Goal: Complete application form: Complete application form

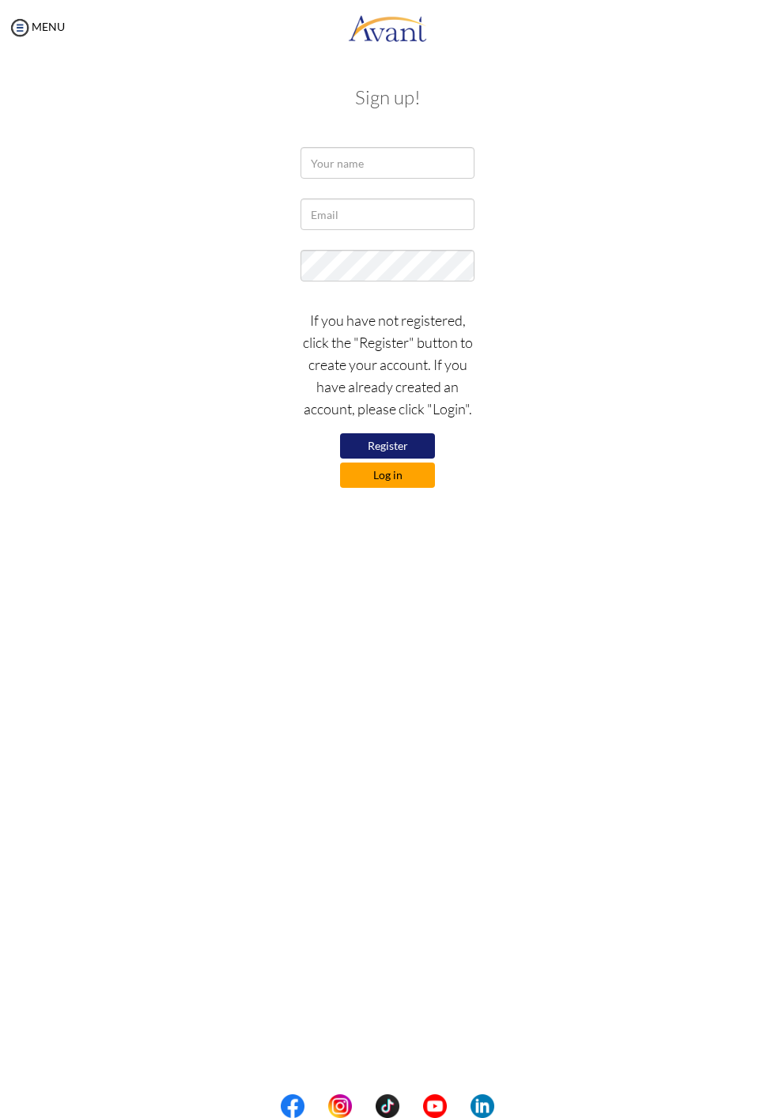
click at [401, 482] on button "Log in" at bounding box center [387, 475] width 95 height 25
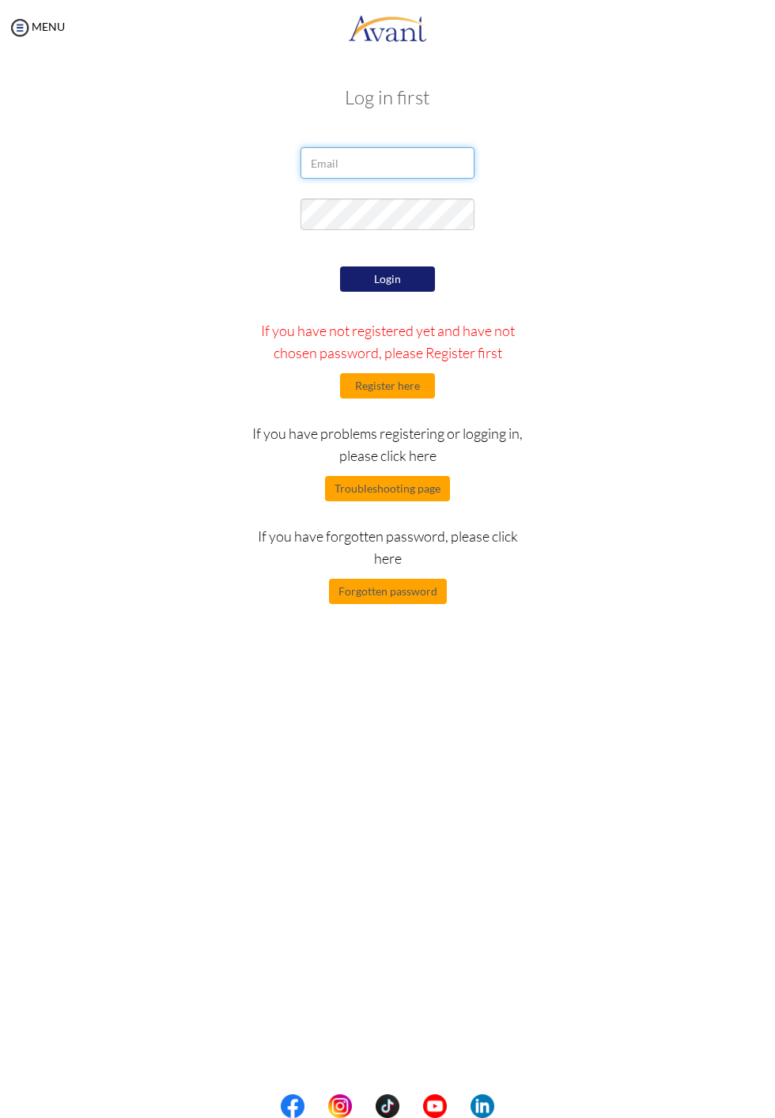
click at [419, 158] on input "email" at bounding box center [388, 163] width 174 height 32
click at [372, 162] on input "email" at bounding box center [388, 163] width 174 height 32
click at [405, 153] on input "email" at bounding box center [388, 163] width 174 height 32
type input "Johngab2.jg@gmail.com"
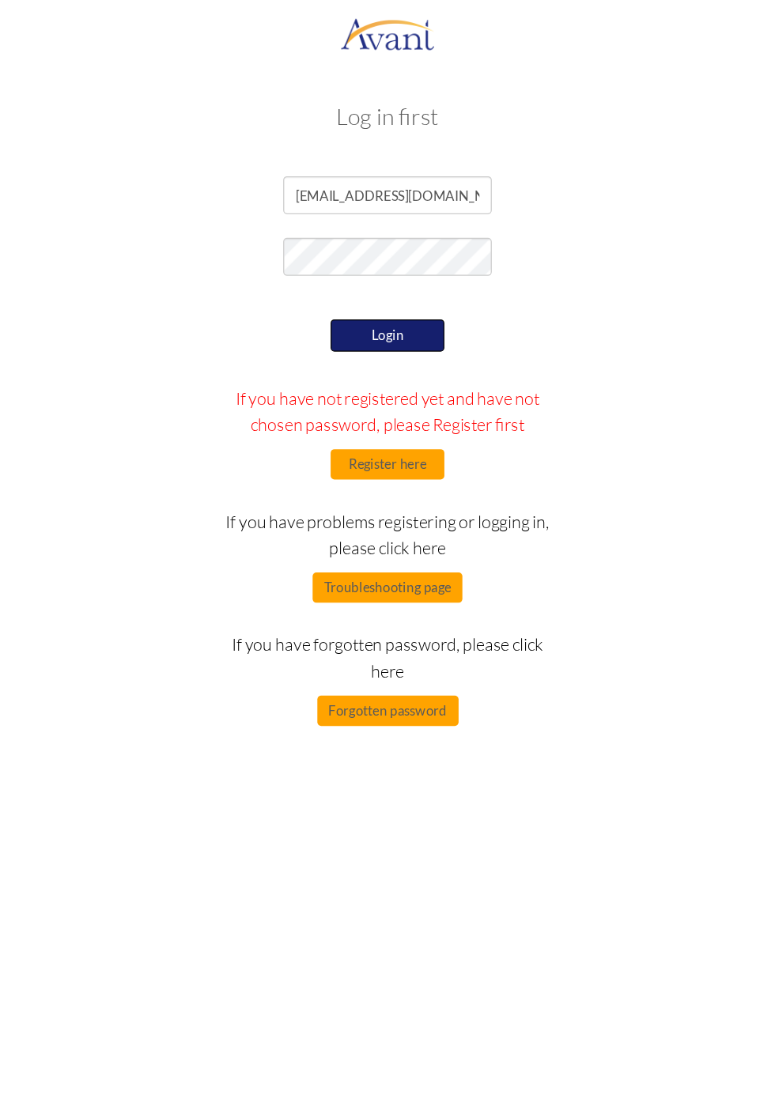
click at [391, 278] on button "Login" at bounding box center [387, 280] width 95 height 27
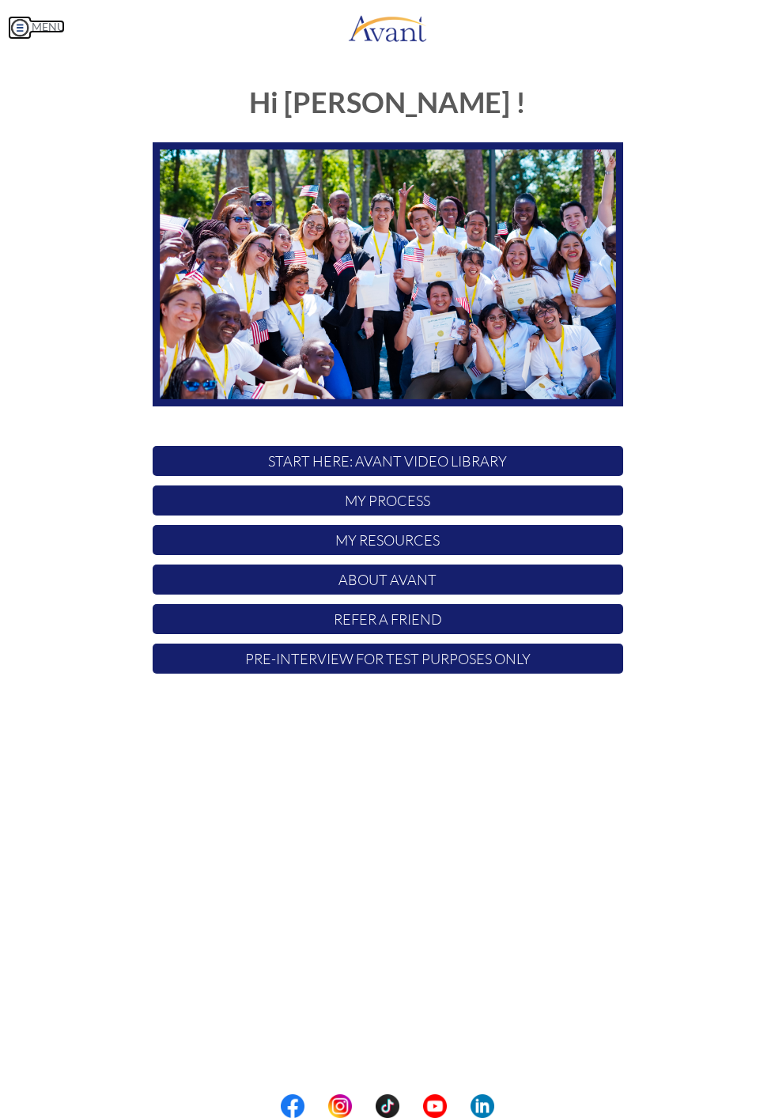
click at [52, 32] on link "MENU" at bounding box center [36, 26] width 57 height 13
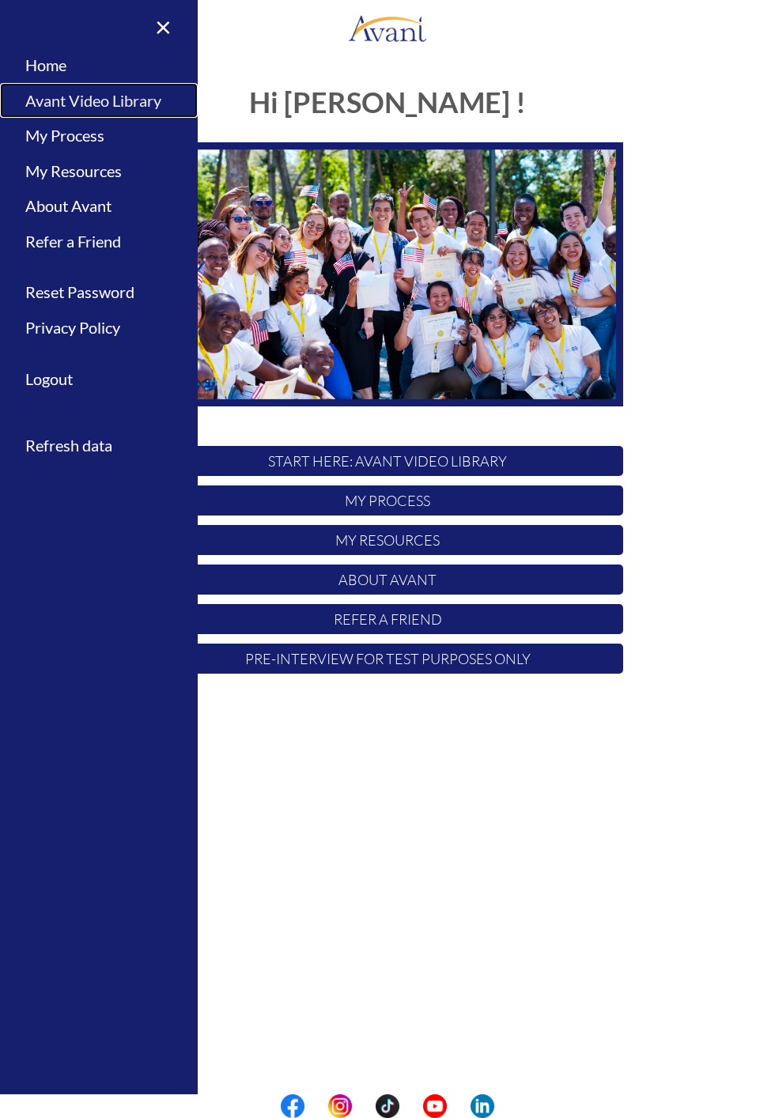
click at [121, 91] on link "Avant Video Library" at bounding box center [99, 101] width 198 height 36
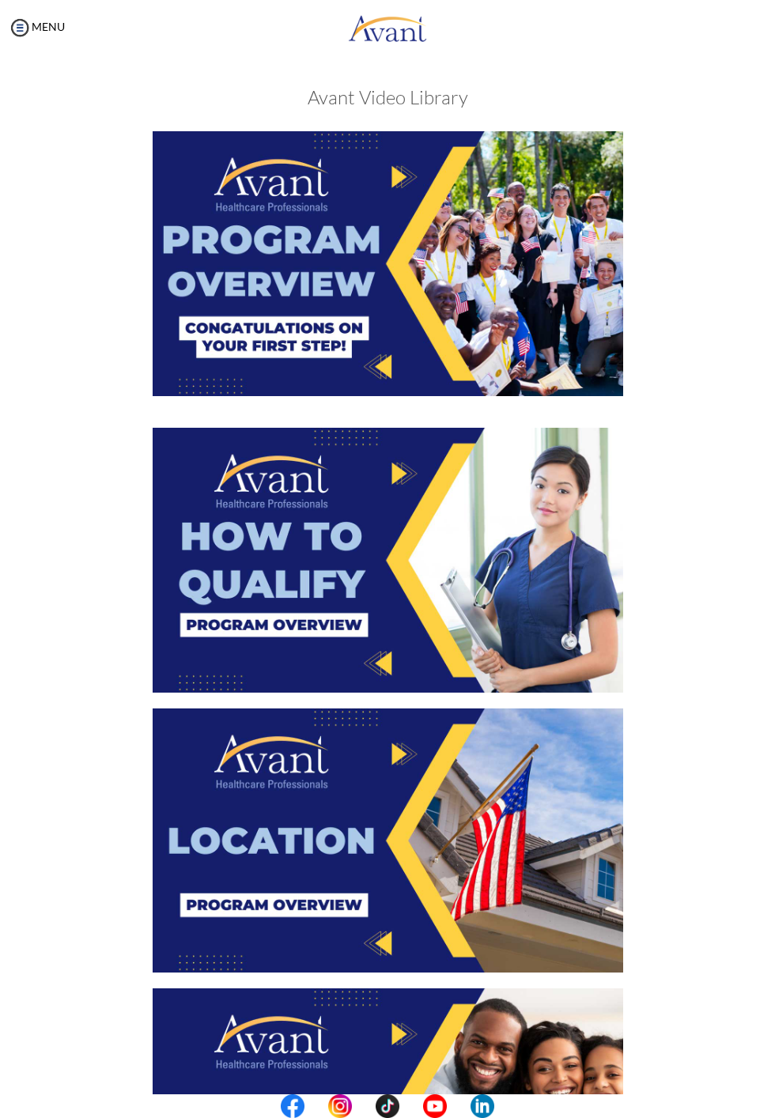
click at [412, 252] on img at bounding box center [388, 263] width 471 height 265
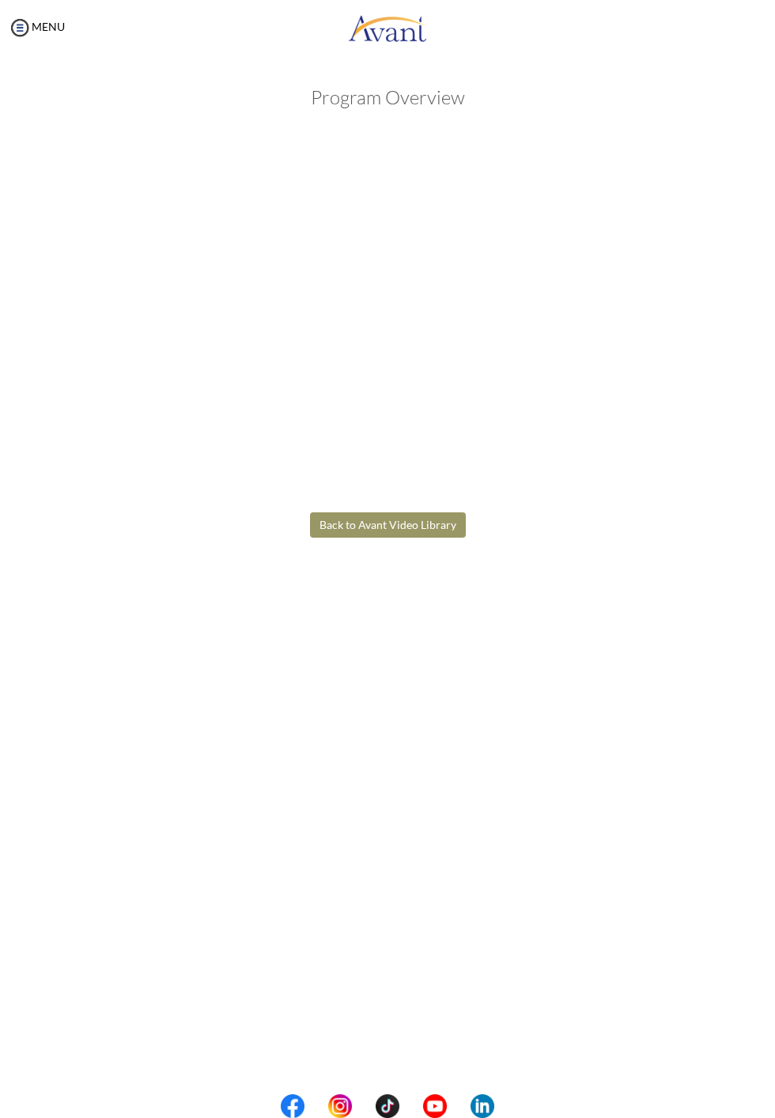
click at [407, 531] on body "Maintenance break. Please come back in 2 hours. MENU My Status What is the next…" at bounding box center [387, 559] width 775 height 1118
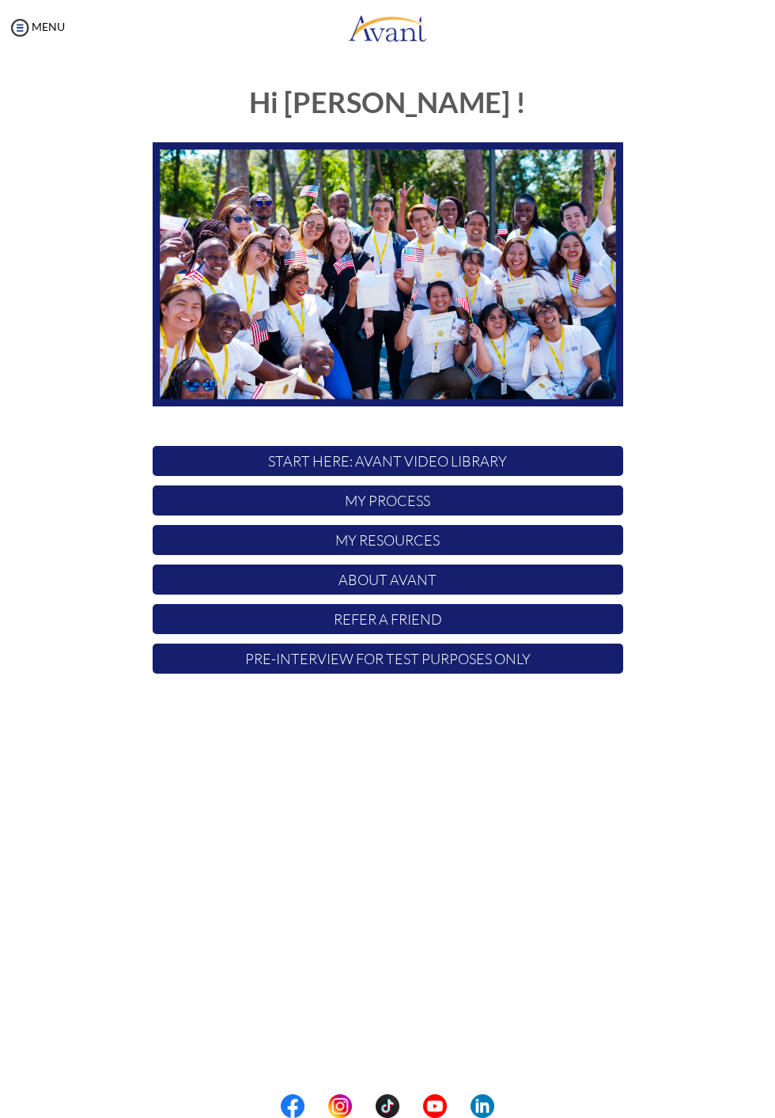
click at [416, 462] on p "START HERE: Avant Video Library" at bounding box center [388, 461] width 471 height 30
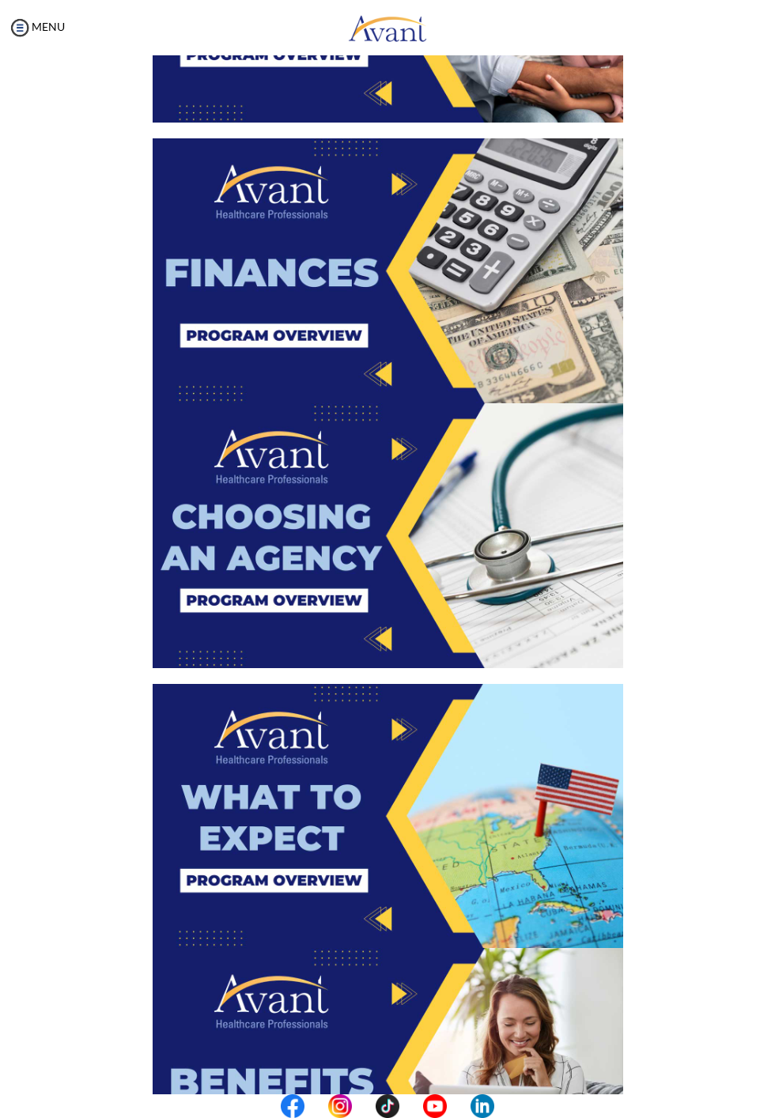
scroll to position [1135, 0]
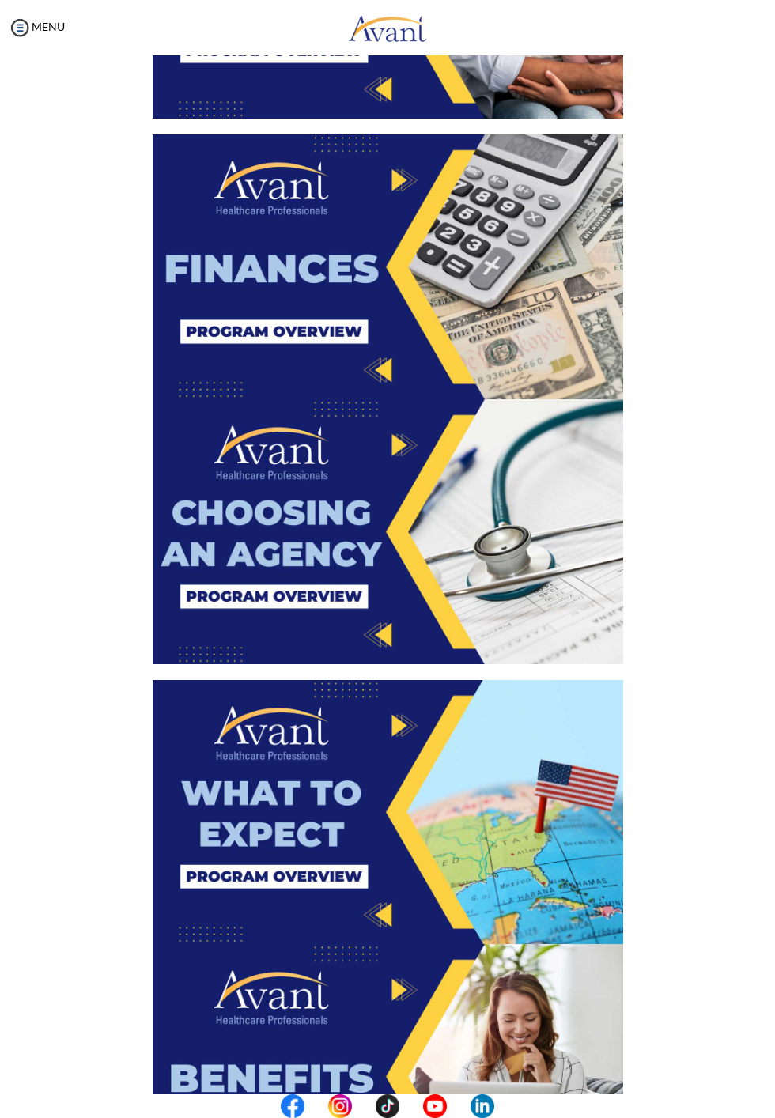
click at [433, 387] on img at bounding box center [388, 266] width 471 height 265
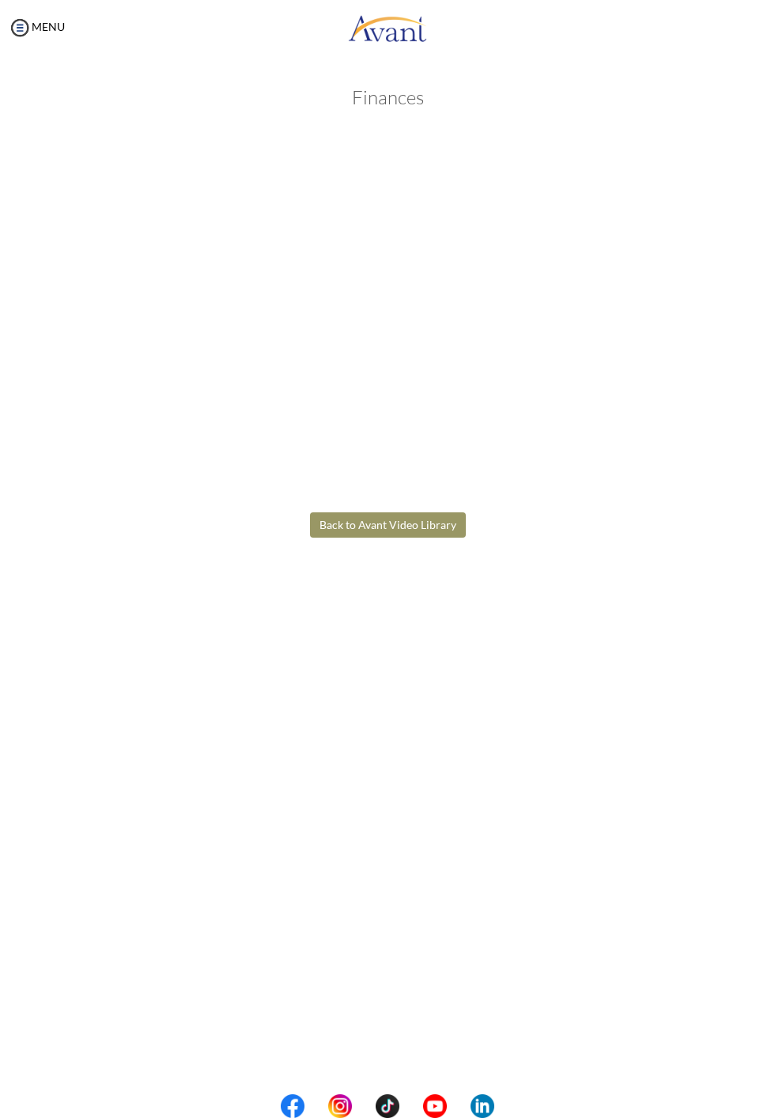
click at [392, 533] on body "Maintenance break. Please come back in 2 hours. MENU My Status What is the next…" at bounding box center [387, 559] width 775 height 1118
click at [407, 532] on button "Back to Avant Video Library" at bounding box center [388, 524] width 156 height 25
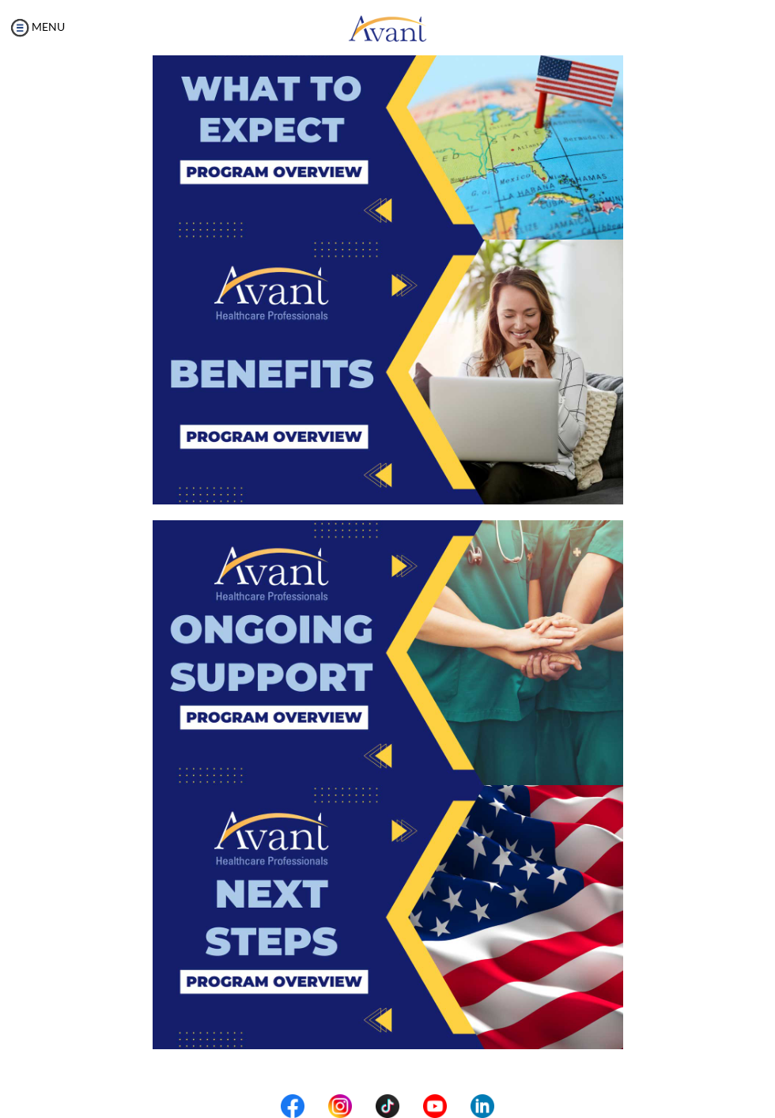
scroll to position [1953, 0]
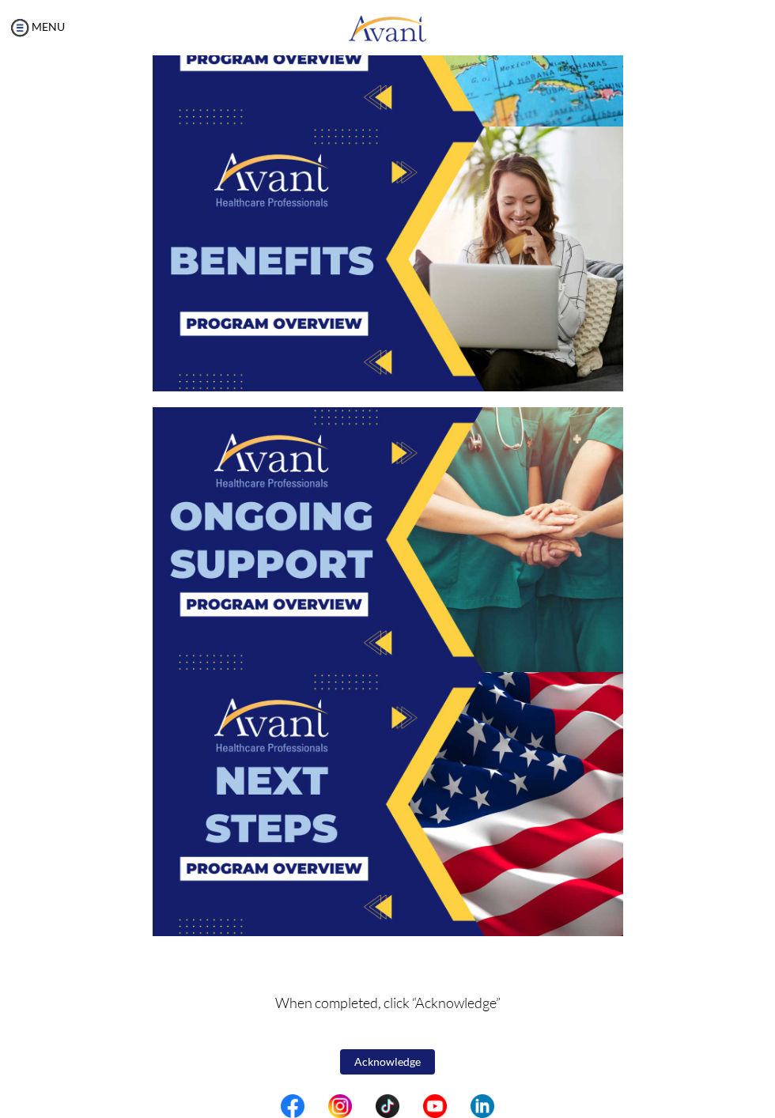
click at [496, 267] on img at bounding box center [388, 259] width 471 height 265
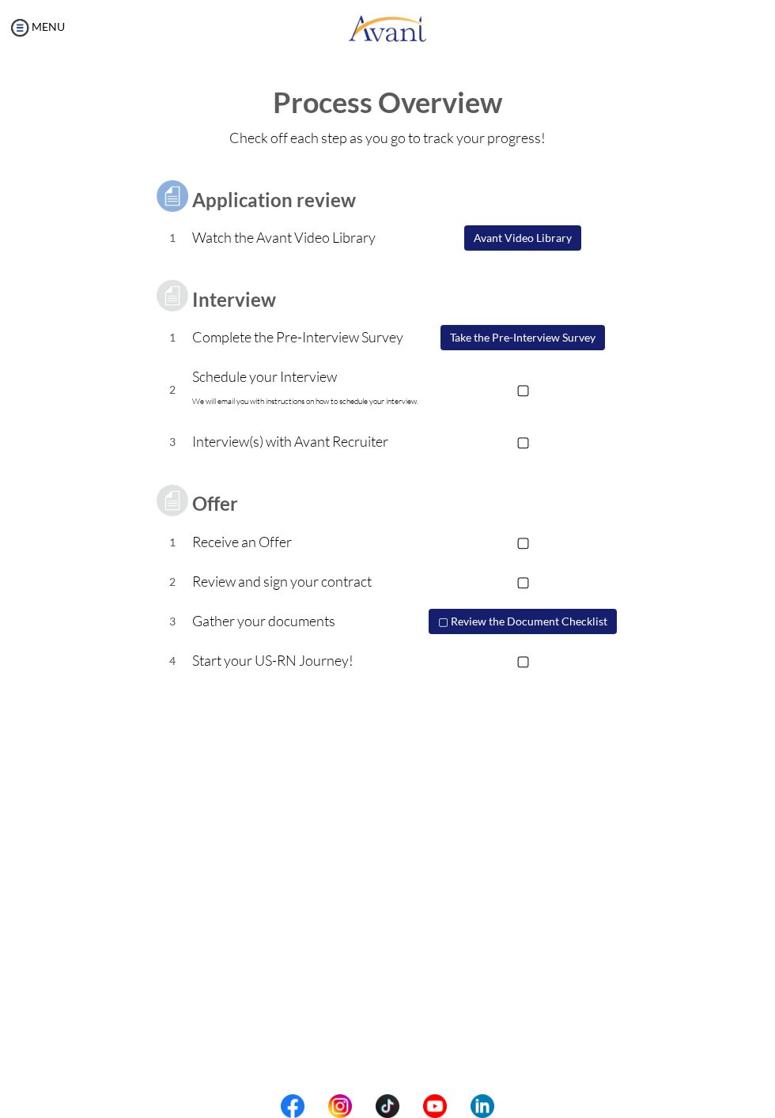
click at [554, 240] on button "Avant Video Library" at bounding box center [522, 237] width 117 height 25
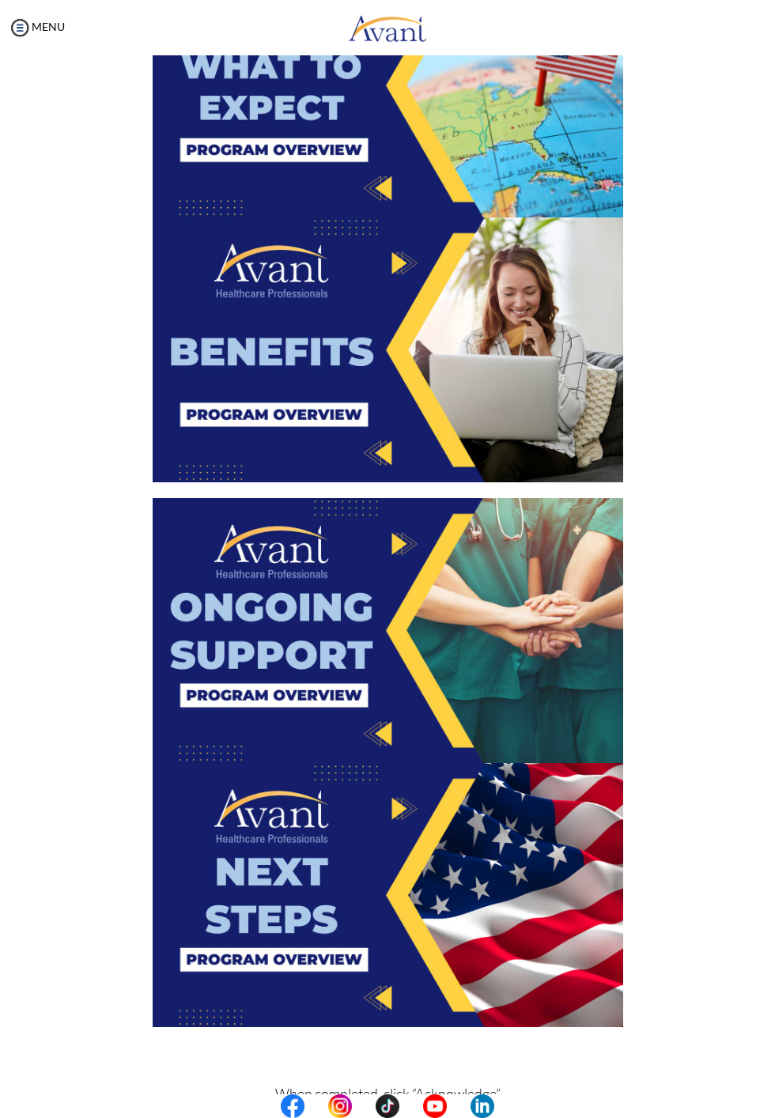
scroll to position [1953, 0]
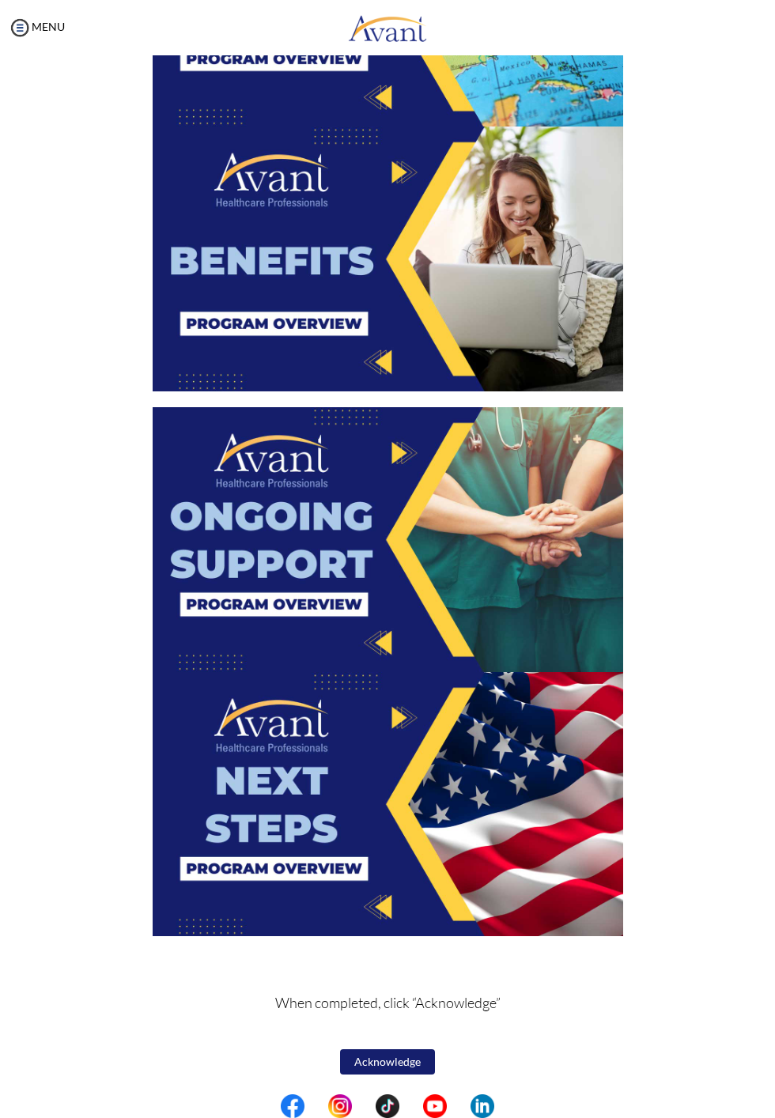
click at [412, 1061] on button "Acknowledge" at bounding box center [387, 1061] width 95 height 25
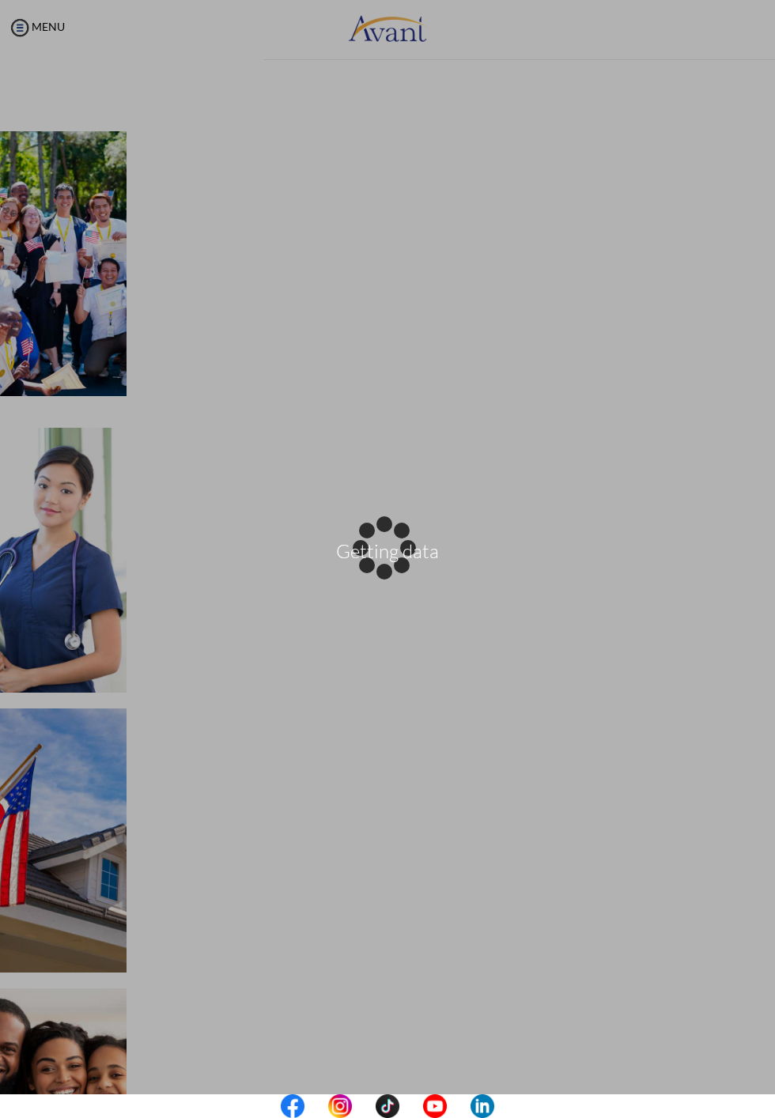
scroll to position [1954, 0]
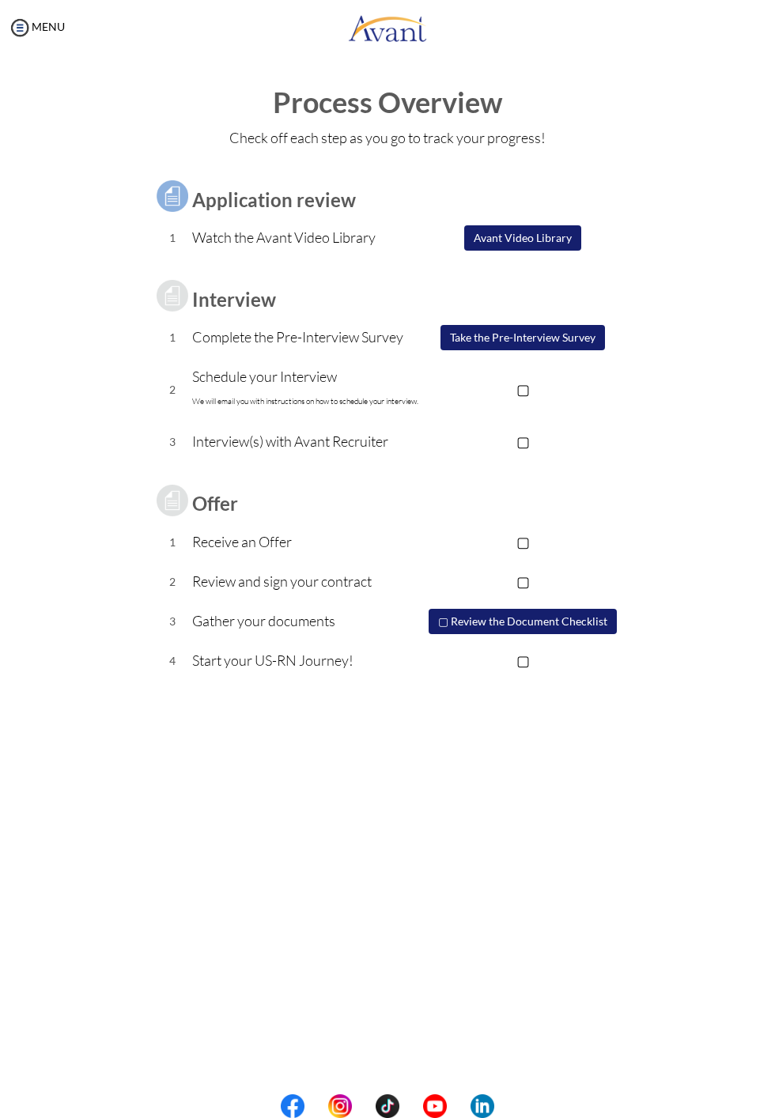
click at [569, 336] on button "Take the Pre-Interview Survey" at bounding box center [523, 337] width 165 height 25
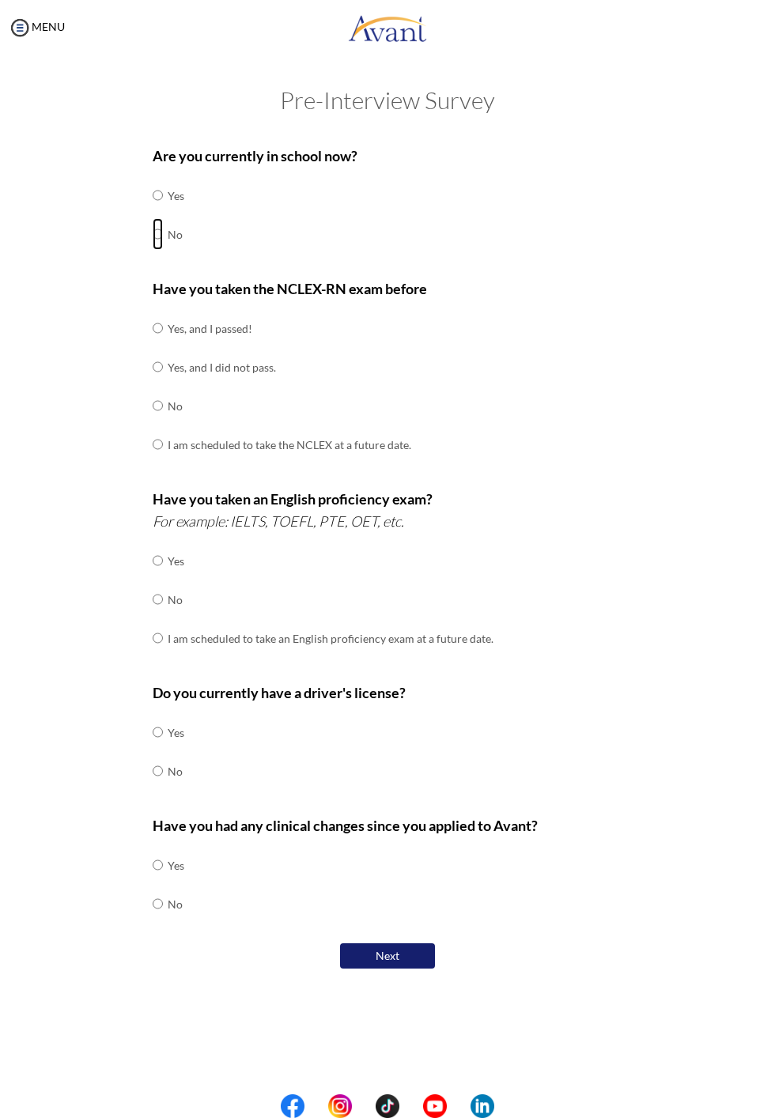
click at [163, 250] on input "radio" at bounding box center [158, 234] width 10 height 32
radio input "true"
click at [163, 344] on input "radio" at bounding box center [158, 328] width 10 height 32
radio input "true"
click at [163, 654] on input "radio" at bounding box center [158, 638] width 10 height 32
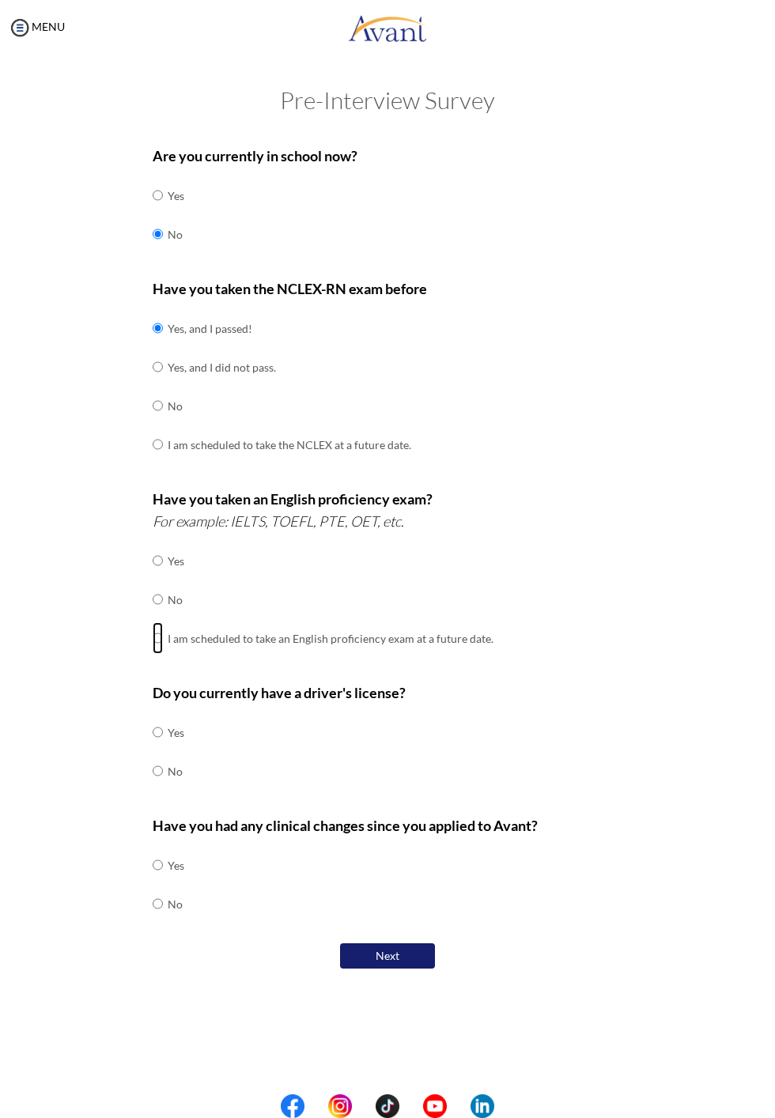
radio input "true"
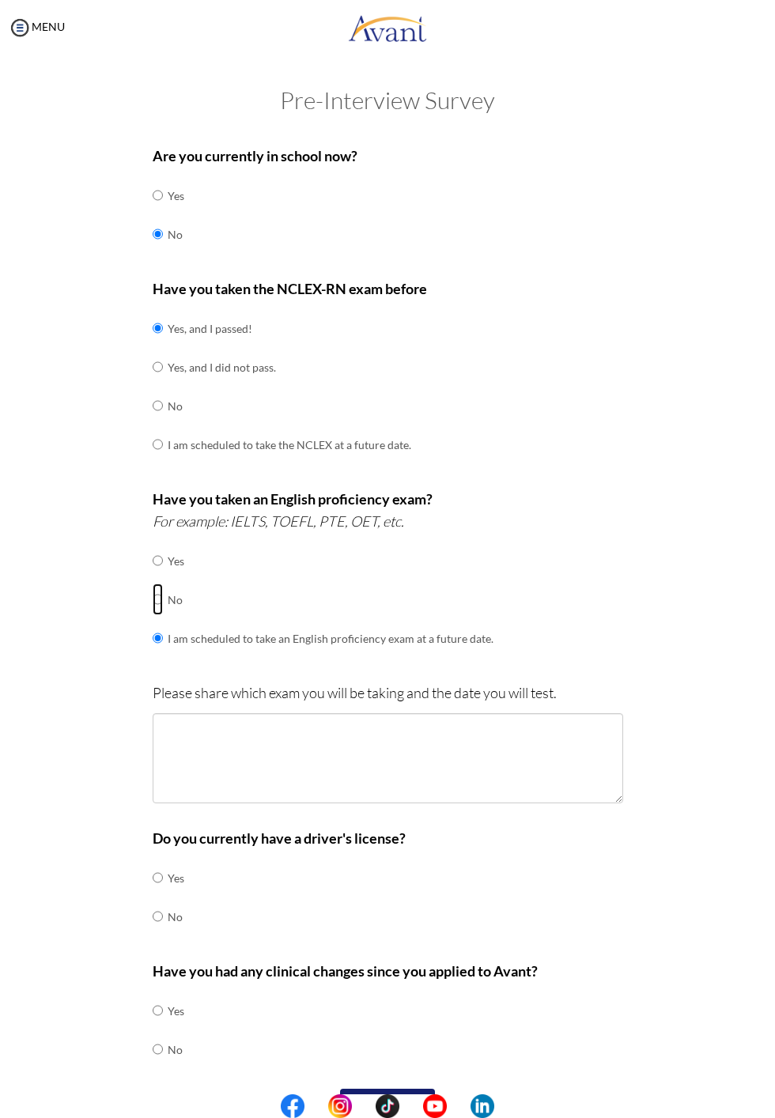
click at [163, 615] on input "radio" at bounding box center [158, 600] width 10 height 32
radio input "true"
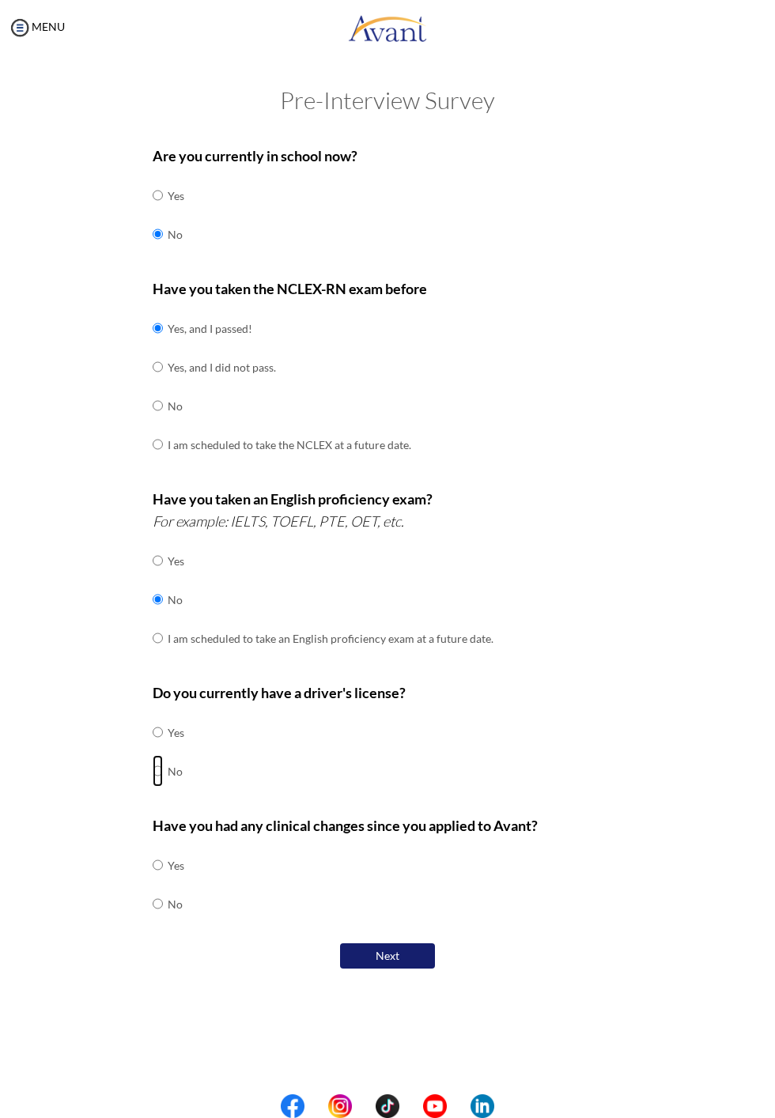
click at [163, 787] on input "radio" at bounding box center [158, 771] width 10 height 32
radio input "true"
click at [163, 920] on input "radio" at bounding box center [158, 904] width 10 height 32
radio input "true"
click at [154, 860] on input "radio" at bounding box center [158, 865] width 10 height 32
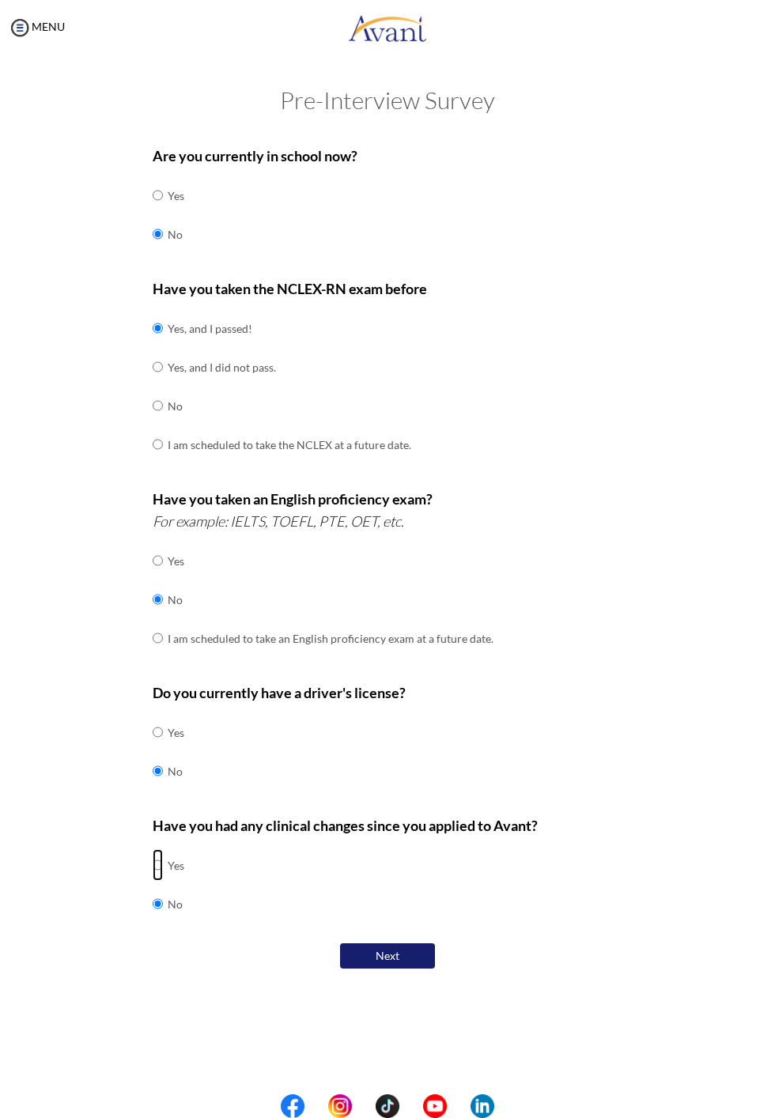
radio input "true"
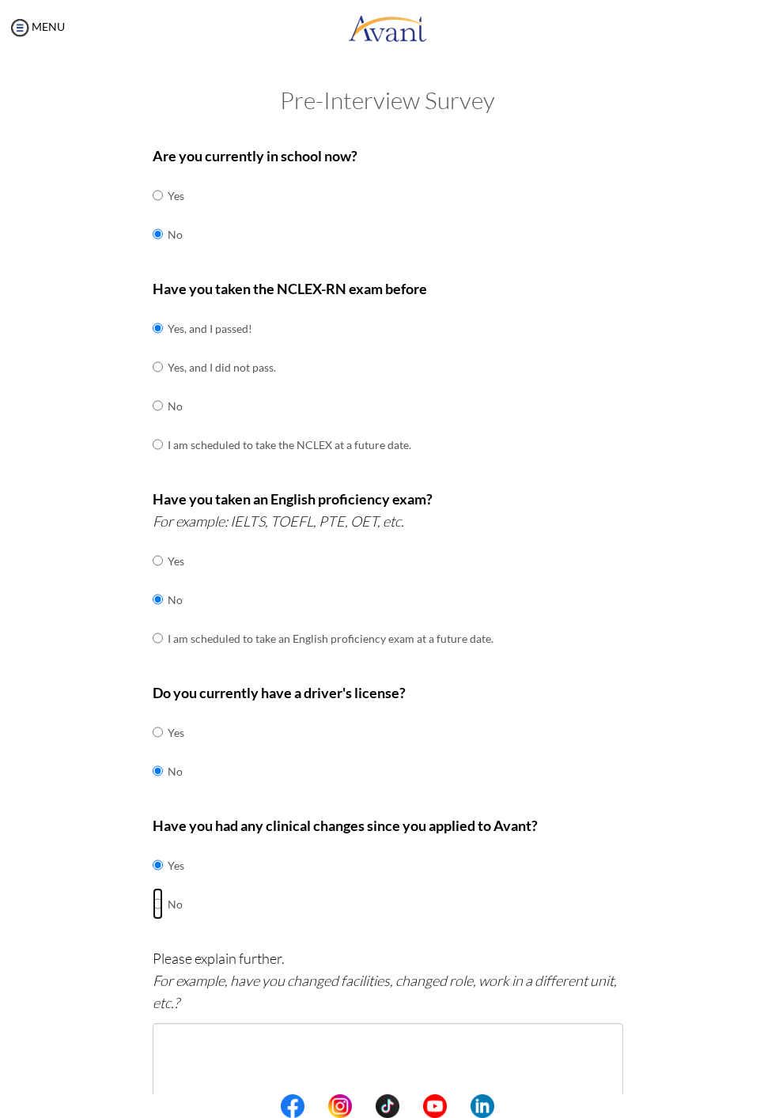
click at [163, 904] on input "radio" at bounding box center [158, 904] width 10 height 32
radio input "true"
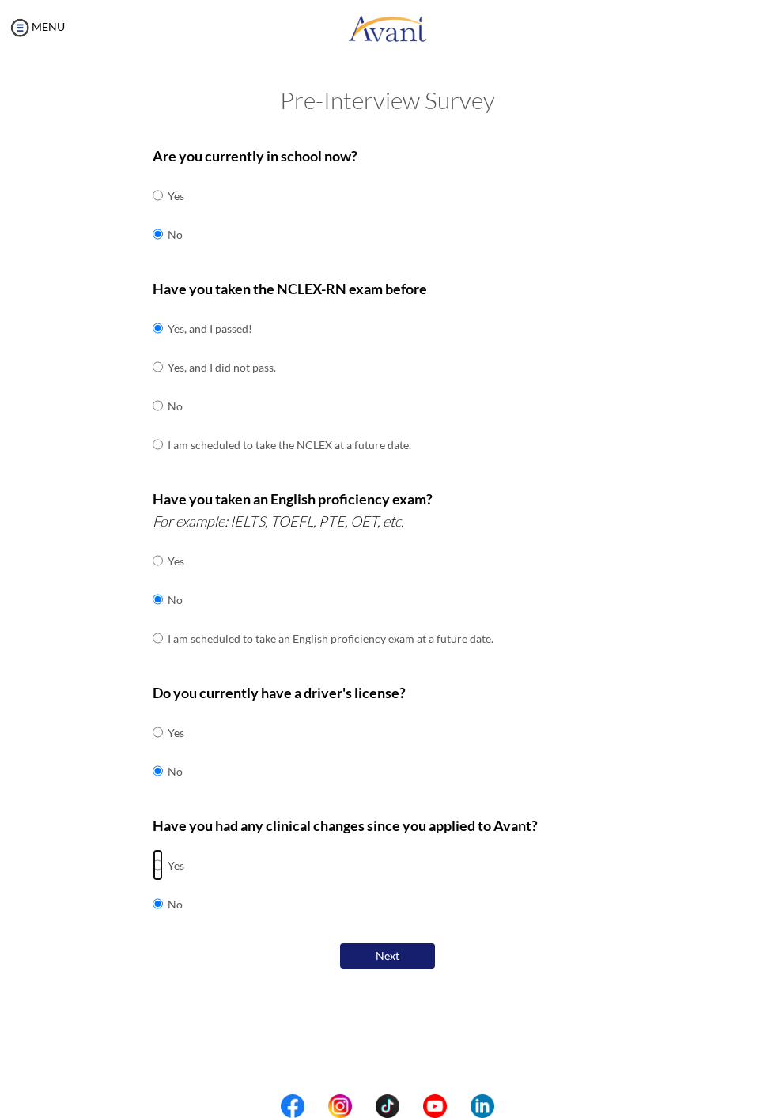
click at [163, 866] on input "radio" at bounding box center [158, 865] width 10 height 32
radio input "true"
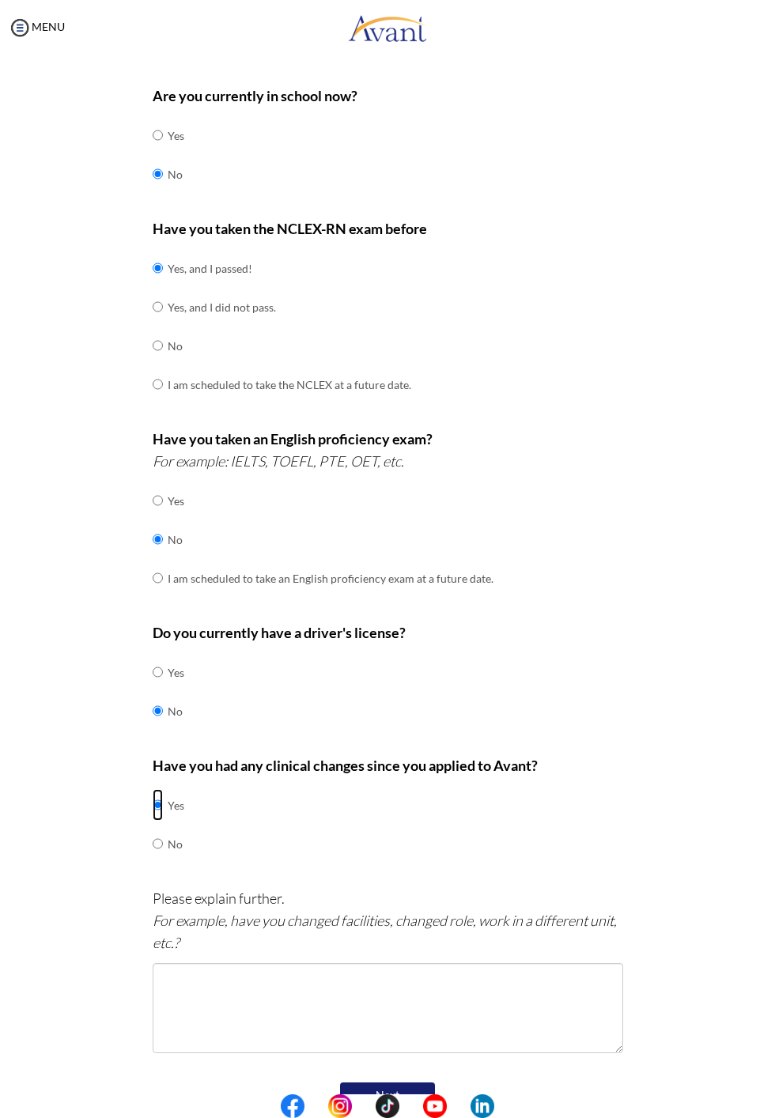
scroll to position [86, 0]
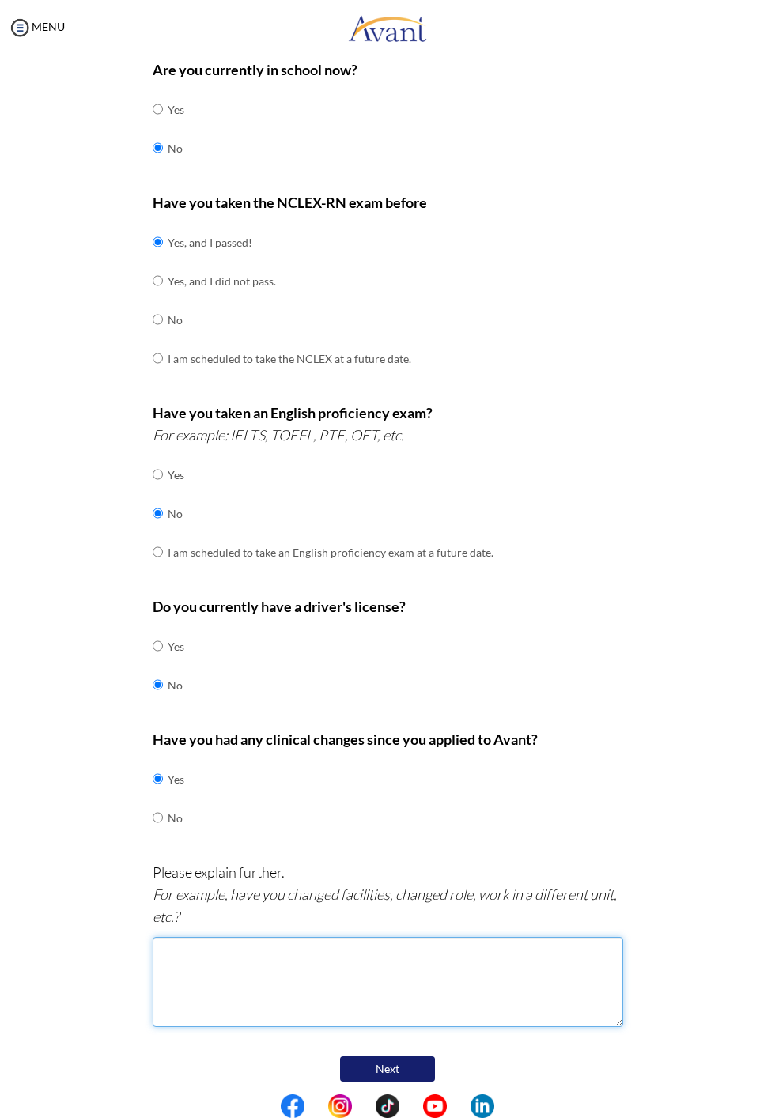
click at [202, 966] on textarea at bounding box center [388, 982] width 471 height 90
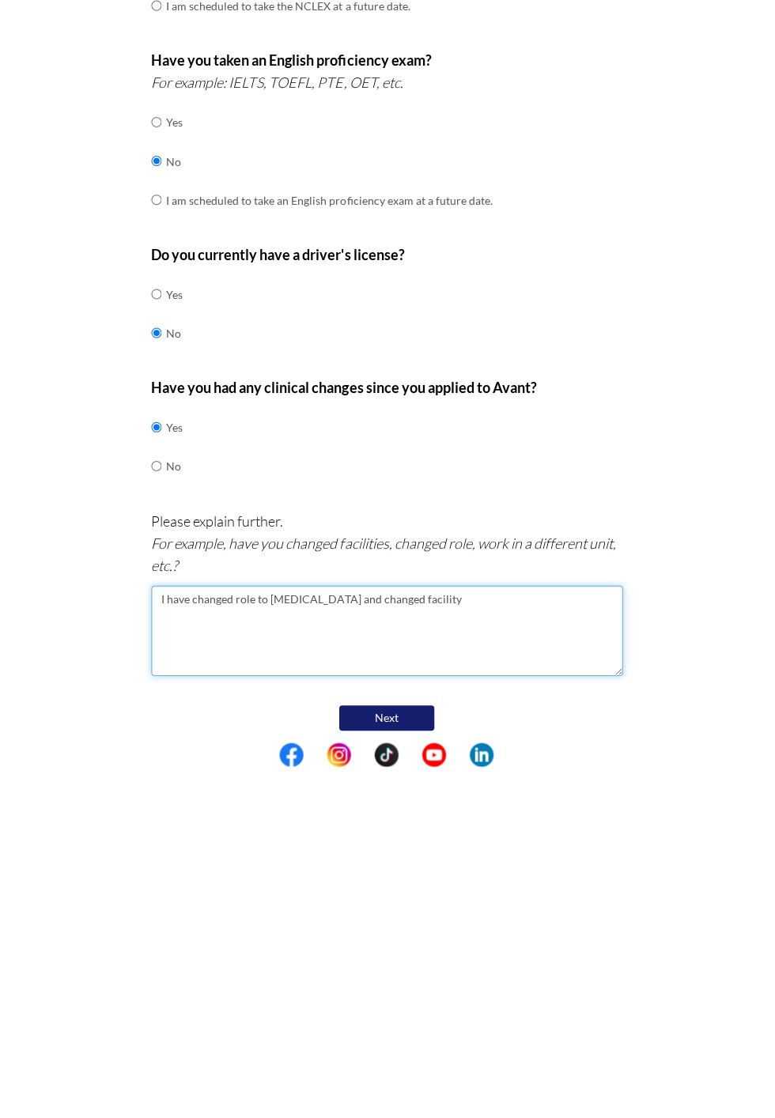
click at [308, 948] on textarea "I have changed role to ICU and changed facility" at bounding box center [388, 982] width 471 height 90
click at [357, 952] on textarea "I have changed role to ICU and changed facility" at bounding box center [388, 982] width 471 height 90
click at [353, 963] on textarea "I have changed role to ICU and changed facility" at bounding box center [388, 982] width 471 height 90
click at [356, 944] on textarea "I have changed role to ICU and changed facility" at bounding box center [388, 982] width 471 height 90
type textarea "I have changed role to ICU and facility"
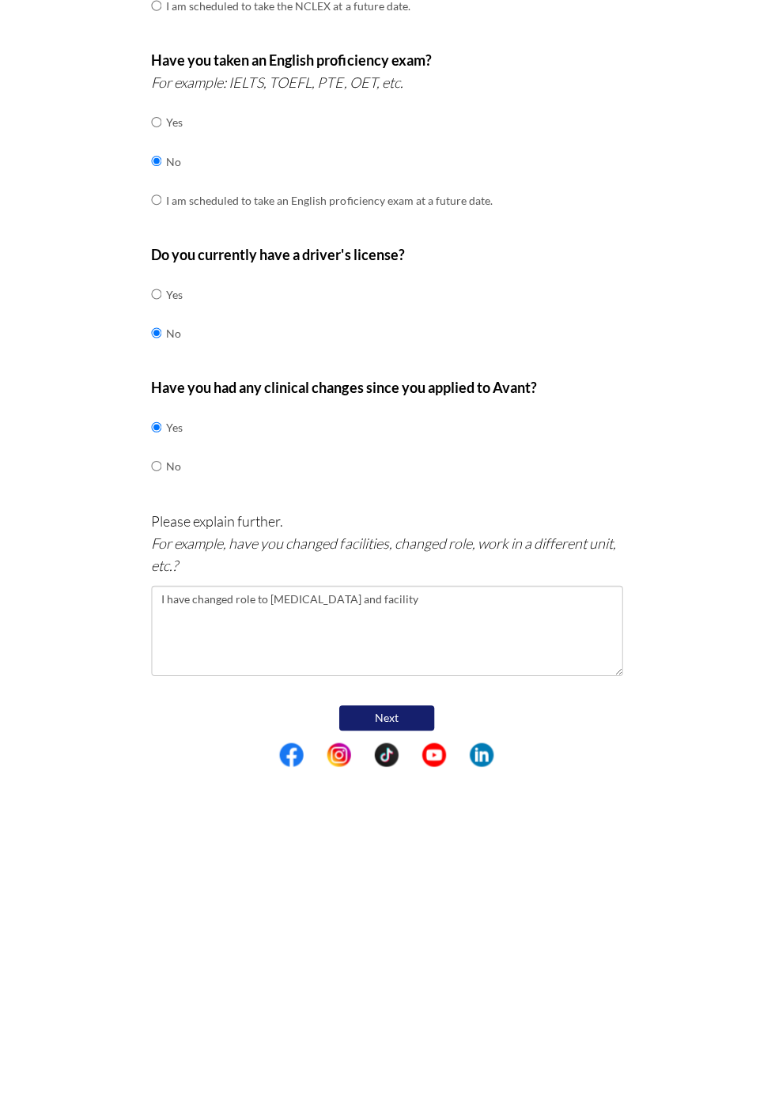
click at [435, 1082] on button "Next" at bounding box center [387, 1069] width 95 height 25
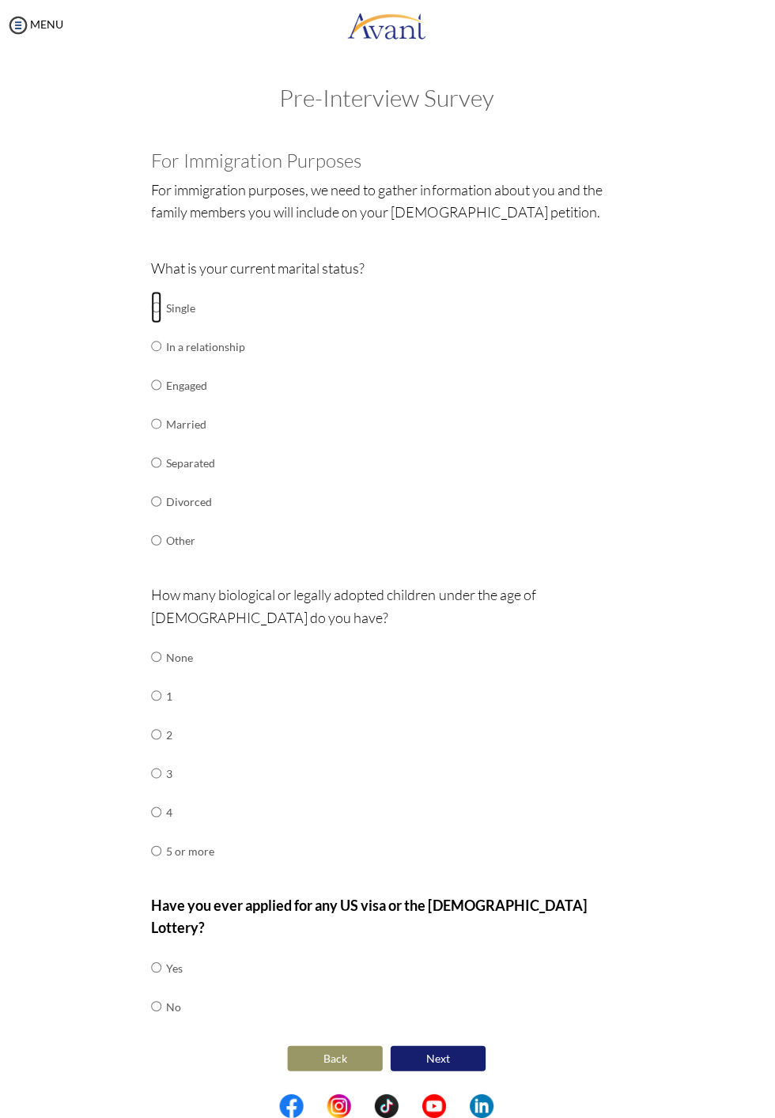
click at [163, 325] on input "radio" at bounding box center [158, 309] width 10 height 32
radio input "true"
click at [163, 674] on input "radio" at bounding box center [158, 658] width 10 height 32
radio input "true"
click at [162, 992] on input "radio" at bounding box center [158, 1007] width 10 height 32
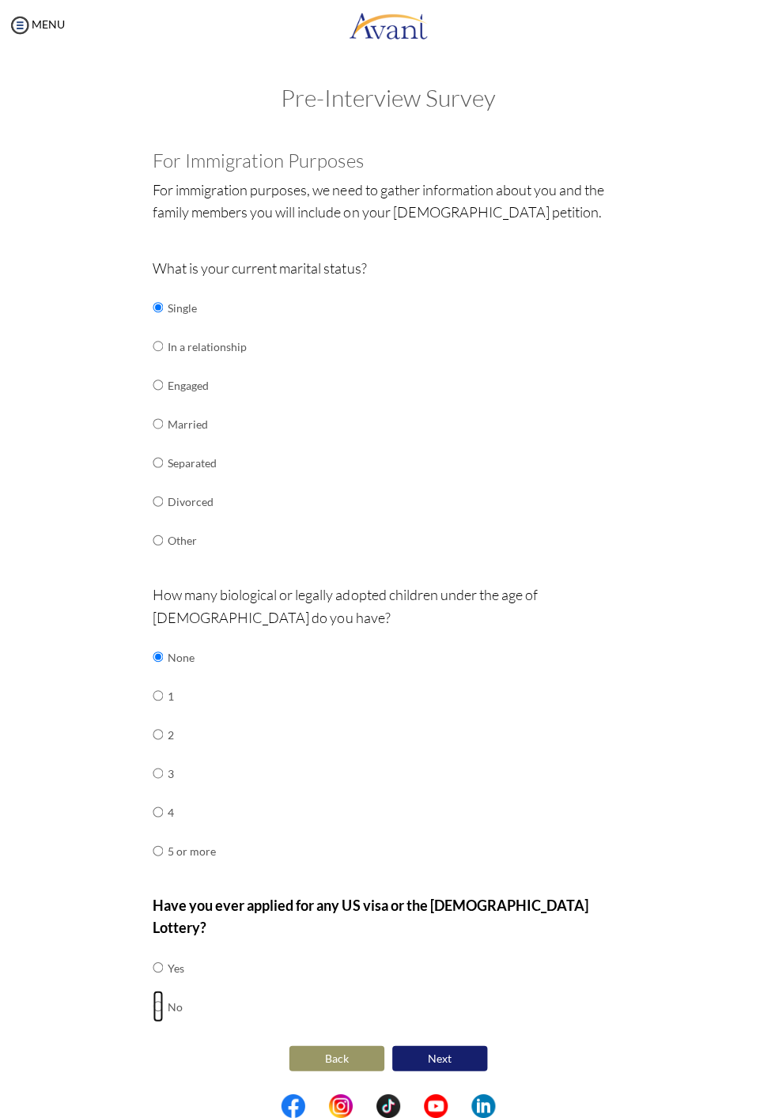
radio input "true"
click at [486, 1072] on button "Next" at bounding box center [438, 1058] width 95 height 25
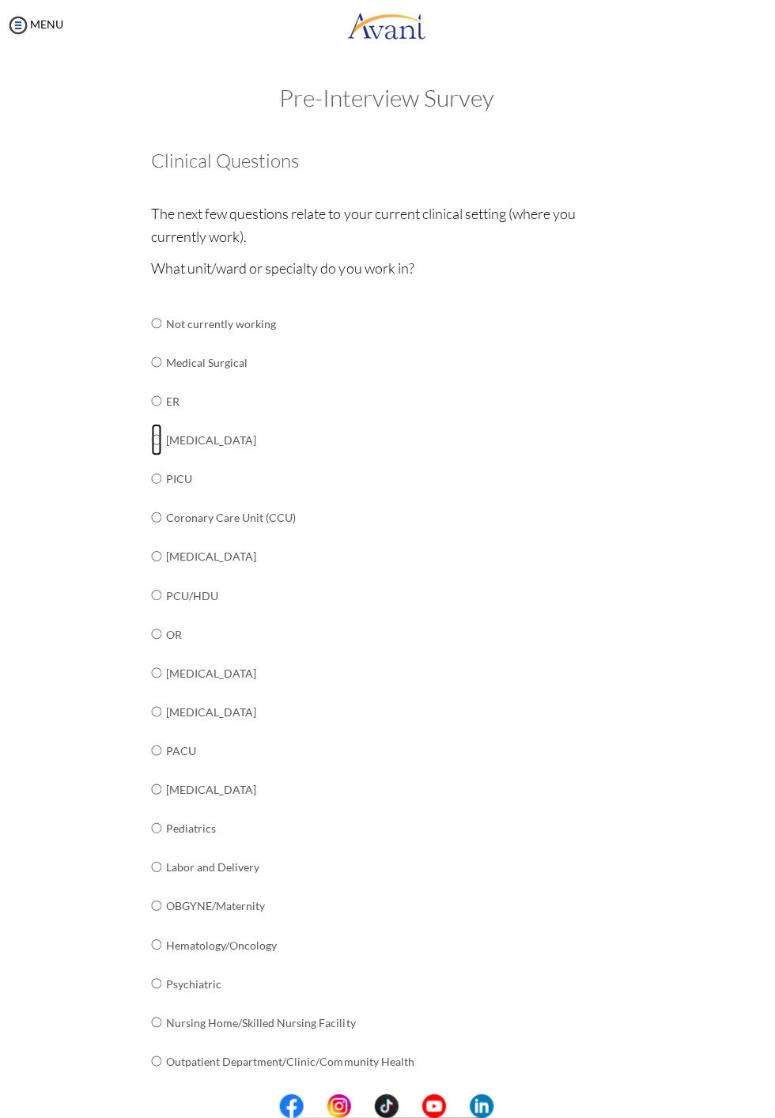
click at [156, 444] on input "radio" at bounding box center [158, 441] width 10 height 32
radio input "true"
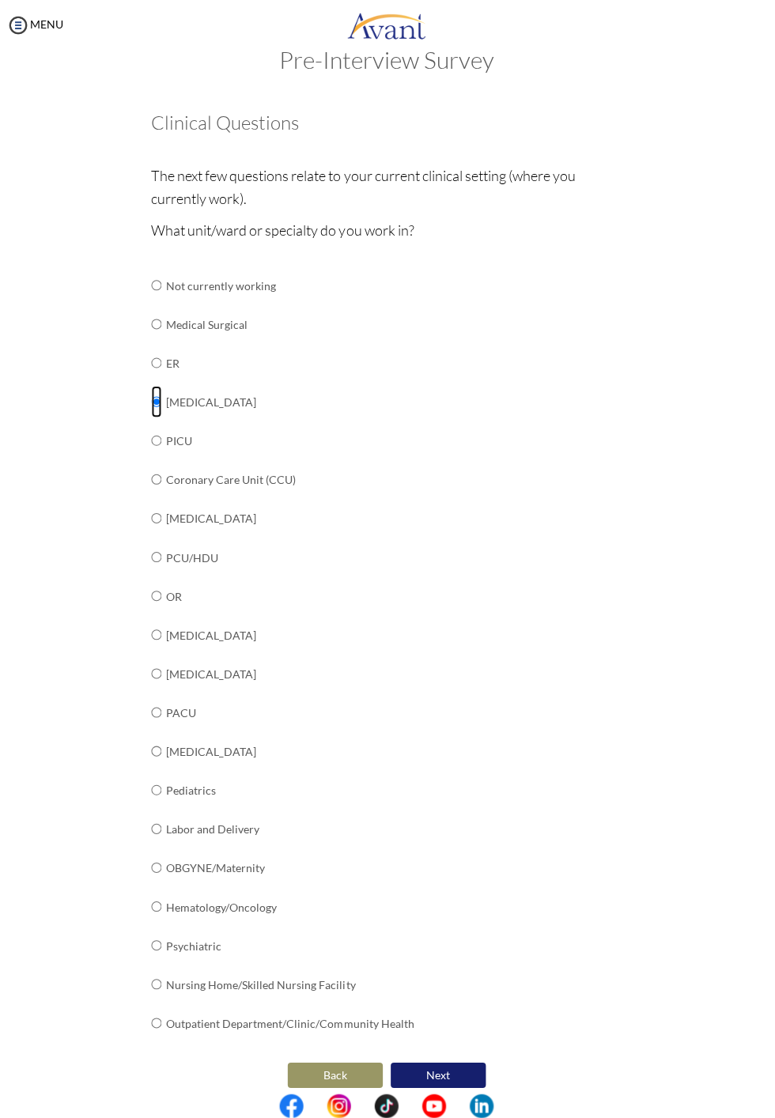
scroll to position [40, 0]
click at [450, 1061] on button "Next" at bounding box center [438, 1073] width 95 height 25
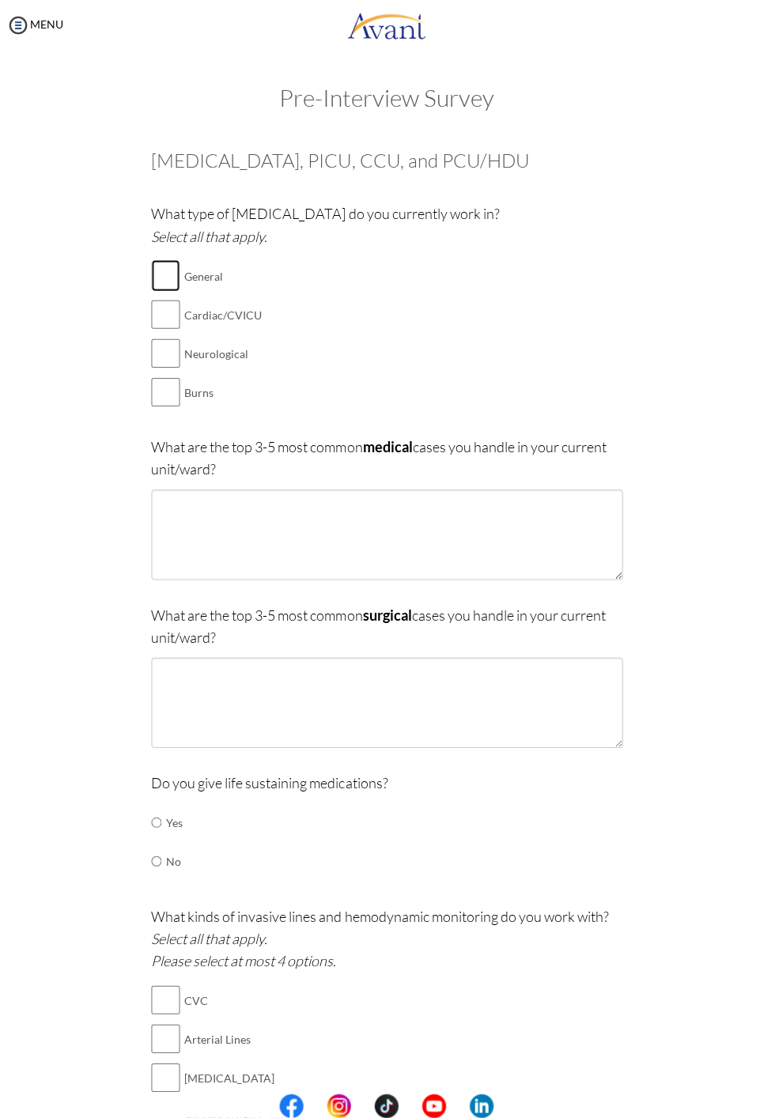
click at [165, 275] on input "checkbox" at bounding box center [167, 278] width 28 height 32
checkbox input "true"
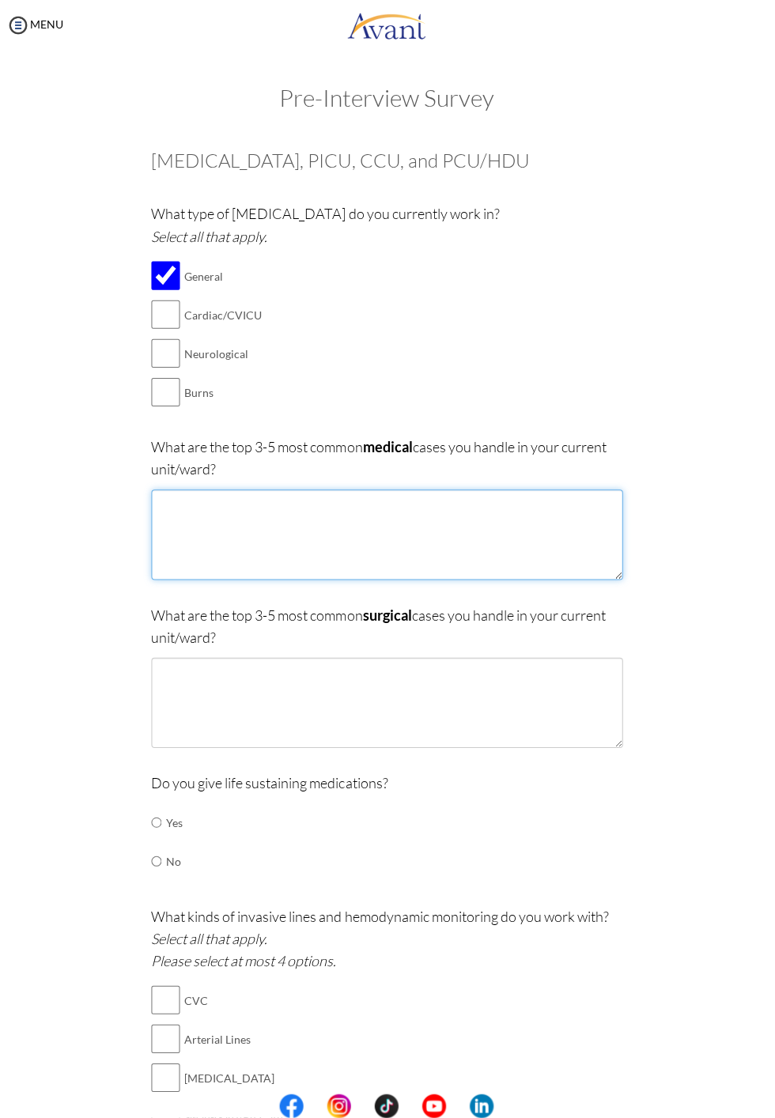
click at [373, 533] on textarea at bounding box center [388, 536] width 471 height 90
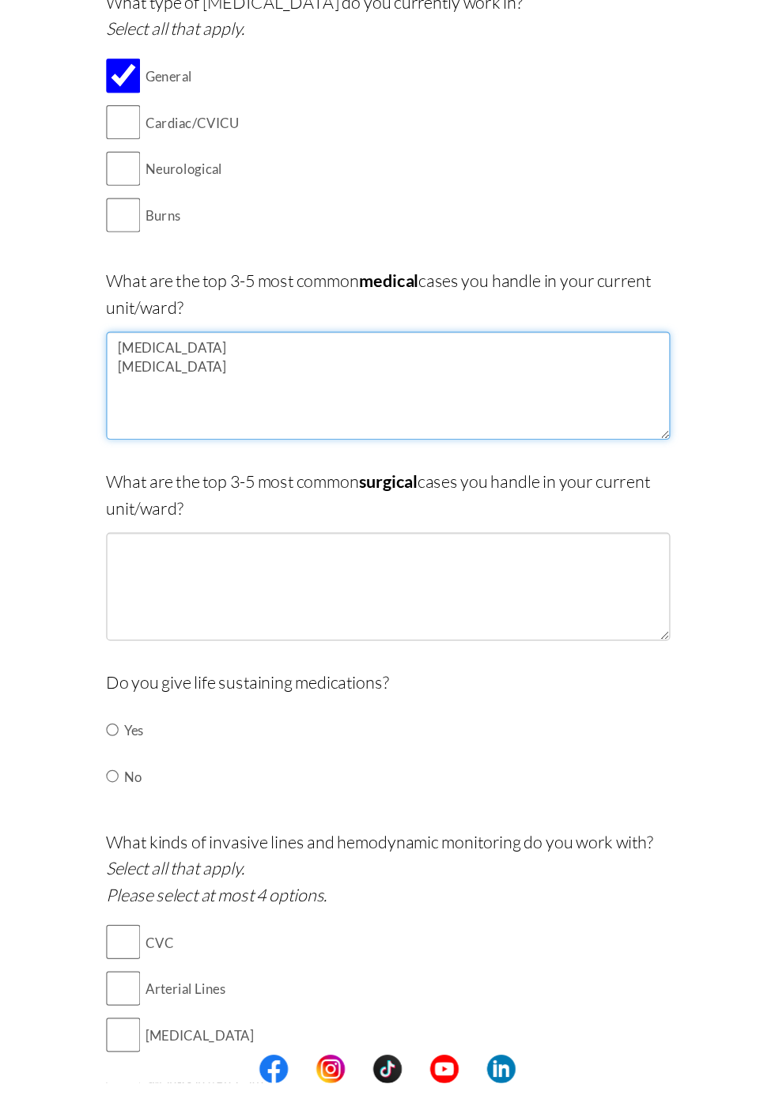
click at [292, 501] on textarea "Respiratory failure Heart failure" at bounding box center [388, 536] width 471 height 90
click at [288, 528] on textarea "Respiratory failure cases Heart failure" at bounding box center [388, 536] width 471 height 90
click at [245, 516] on textarea "Respiratory failure cases Heart failure" at bounding box center [388, 536] width 471 height 90
type textarea "Respiratory failure cases Heart failure cases Renal failure cases Endocrine and…"
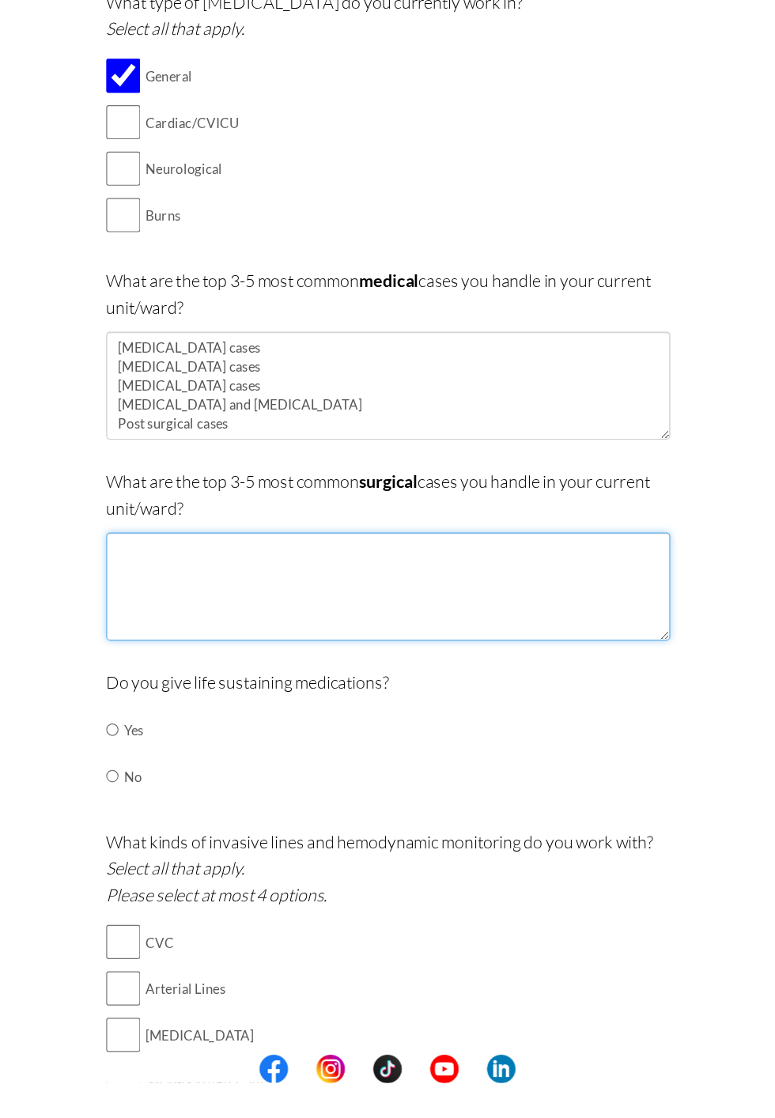
click at [297, 690] on textarea at bounding box center [388, 704] width 471 height 90
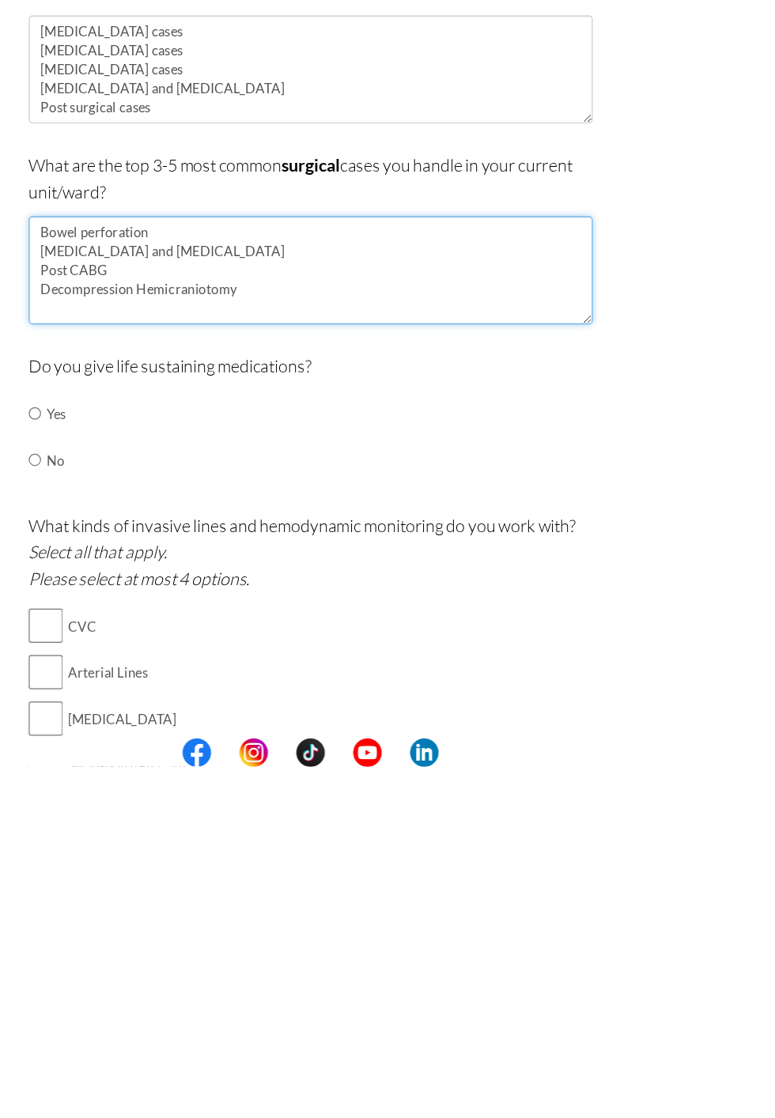
type textarea "Bowel perforation Colostomy and stoma Post CABG Decompression Hemicraniotomy"
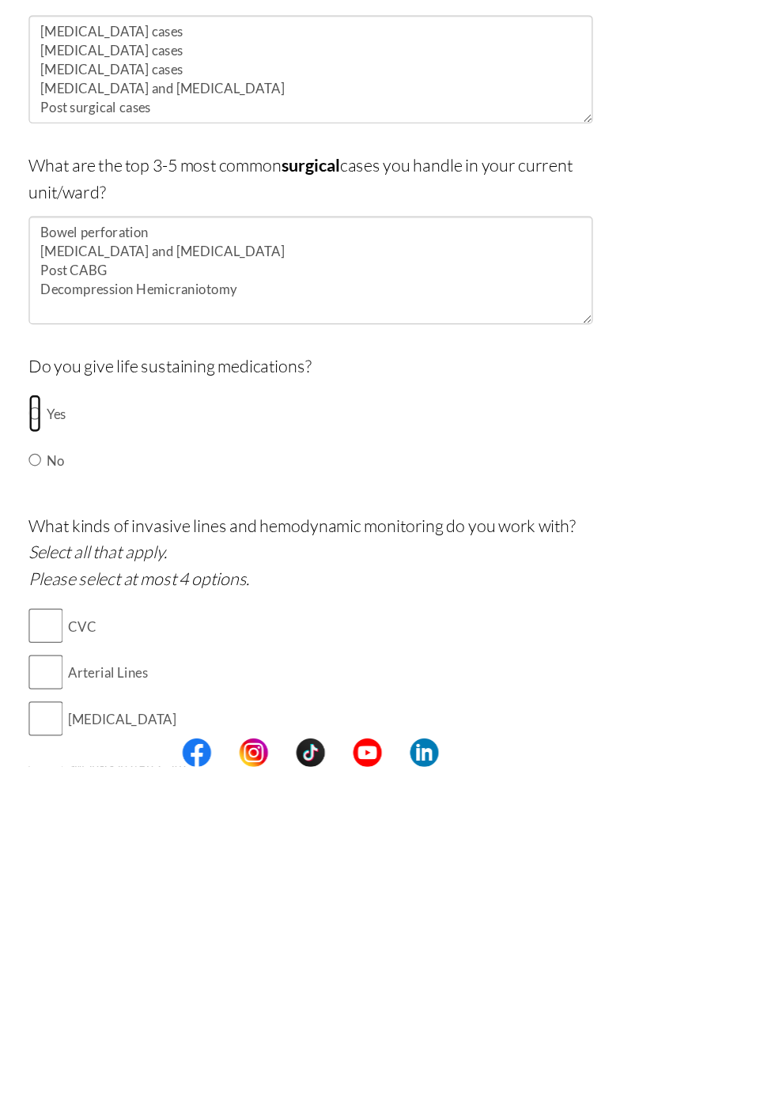
click at [163, 816] on input "radio" at bounding box center [158, 823] width 10 height 32
radio input "true"
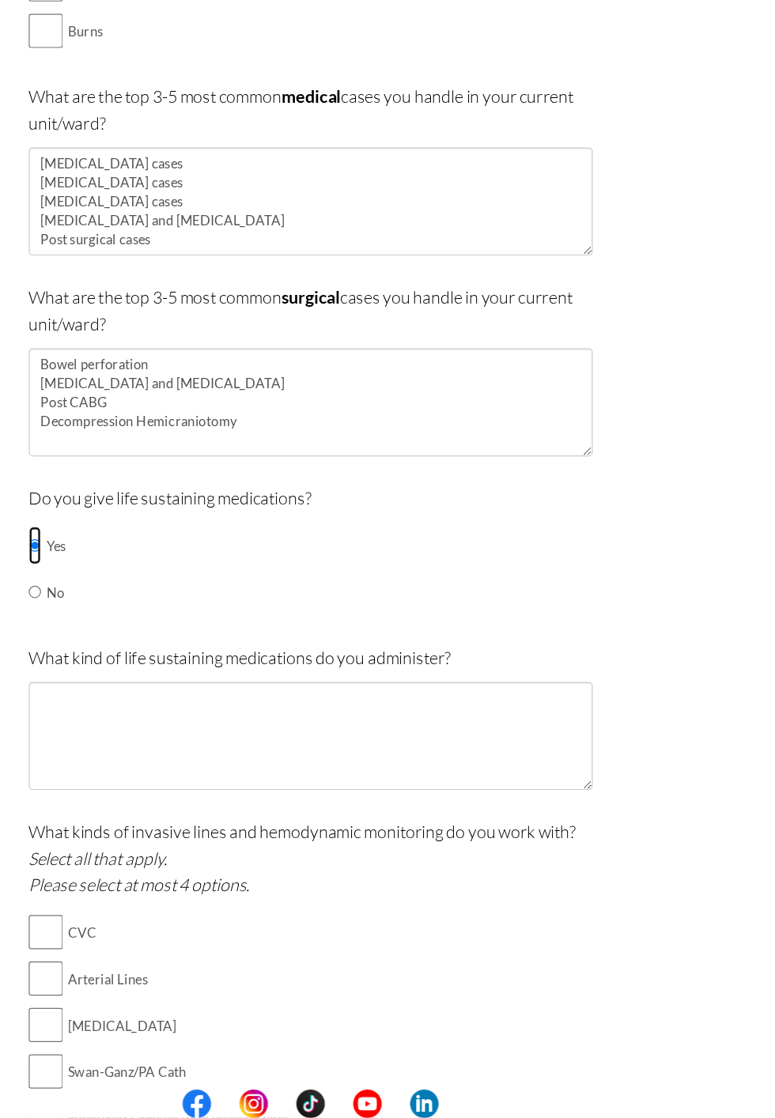
scroll to position [193, 0]
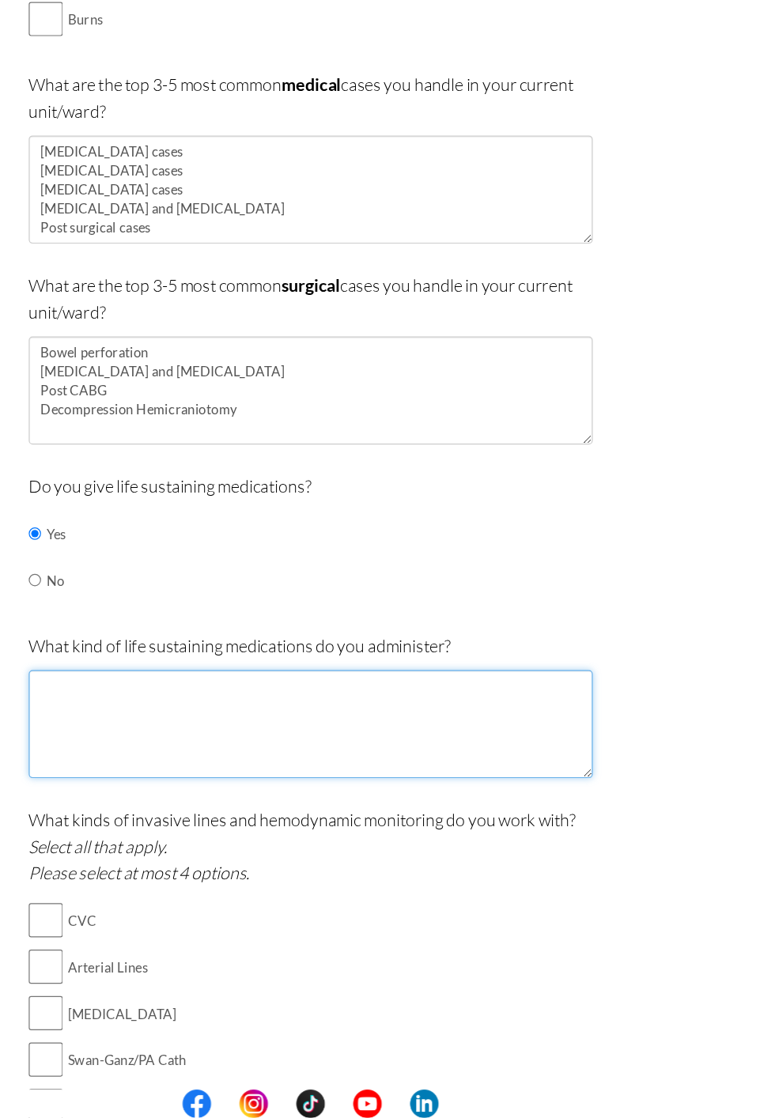
click at [240, 763] on textarea at bounding box center [388, 789] width 471 height 90
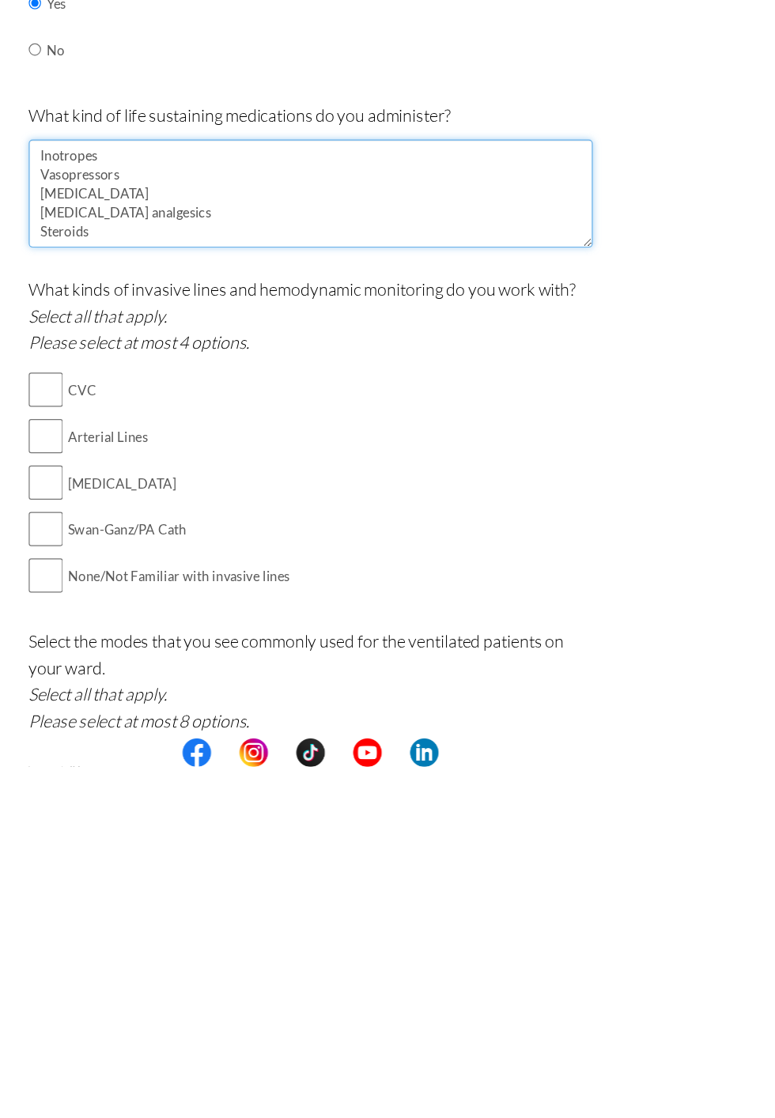
scroll to position [344, 0]
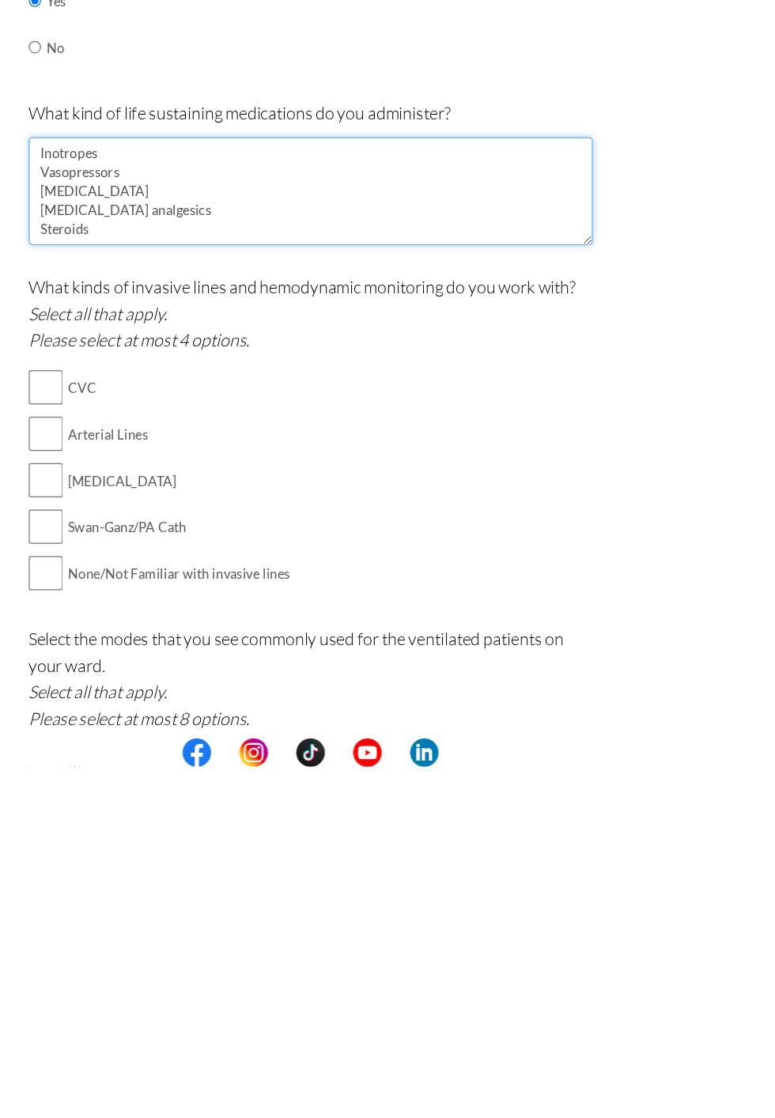
type textarea "Inotropes Vasopressors Sedatives Opioid analgesics Steroids"
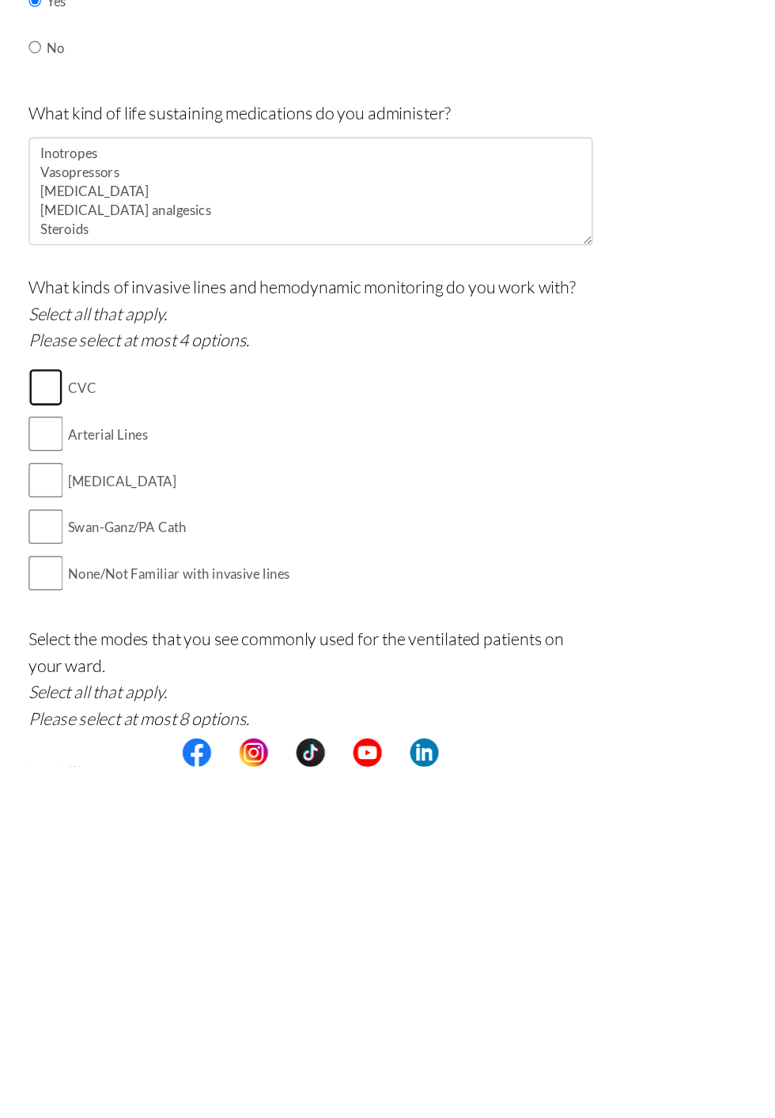
click at [165, 818] on input "checkbox" at bounding box center [167, 802] width 28 height 32
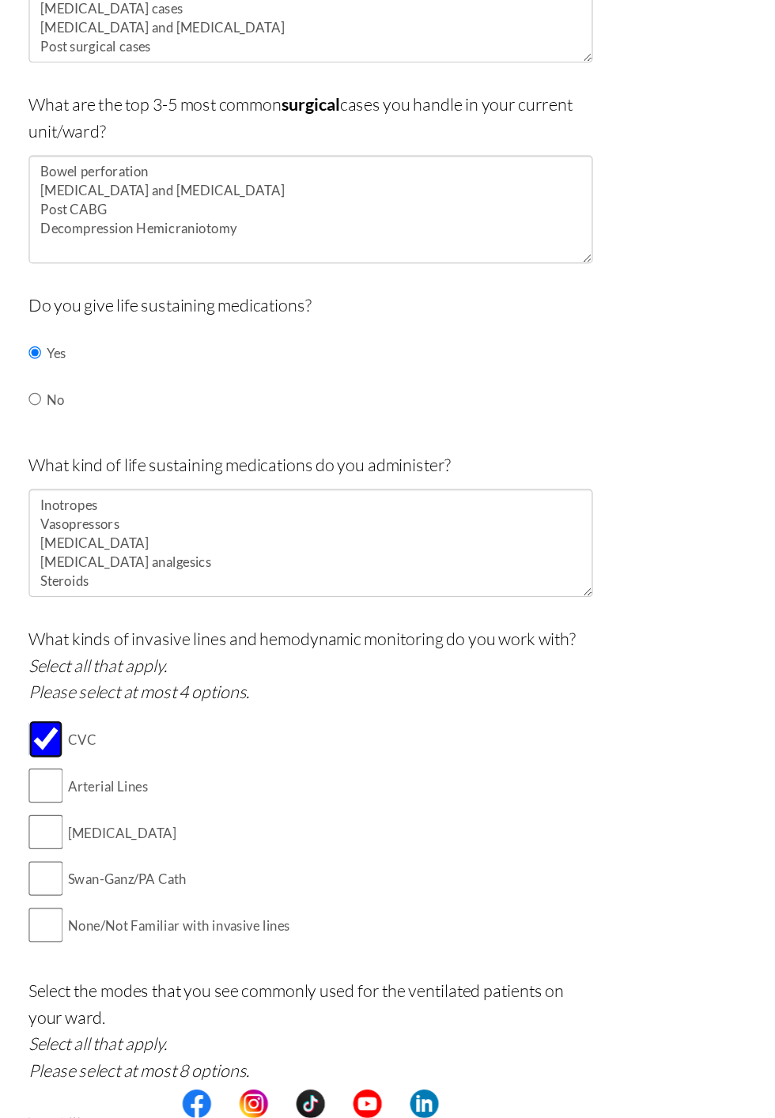
click at [181, 818] on input "checkbox" at bounding box center [167, 802] width 28 height 32
click at [165, 817] on input "checkbox" at bounding box center [167, 802] width 28 height 32
checkbox input "true"
click at [174, 857] on input "checkbox" at bounding box center [167, 841] width 28 height 32
checkbox input "true"
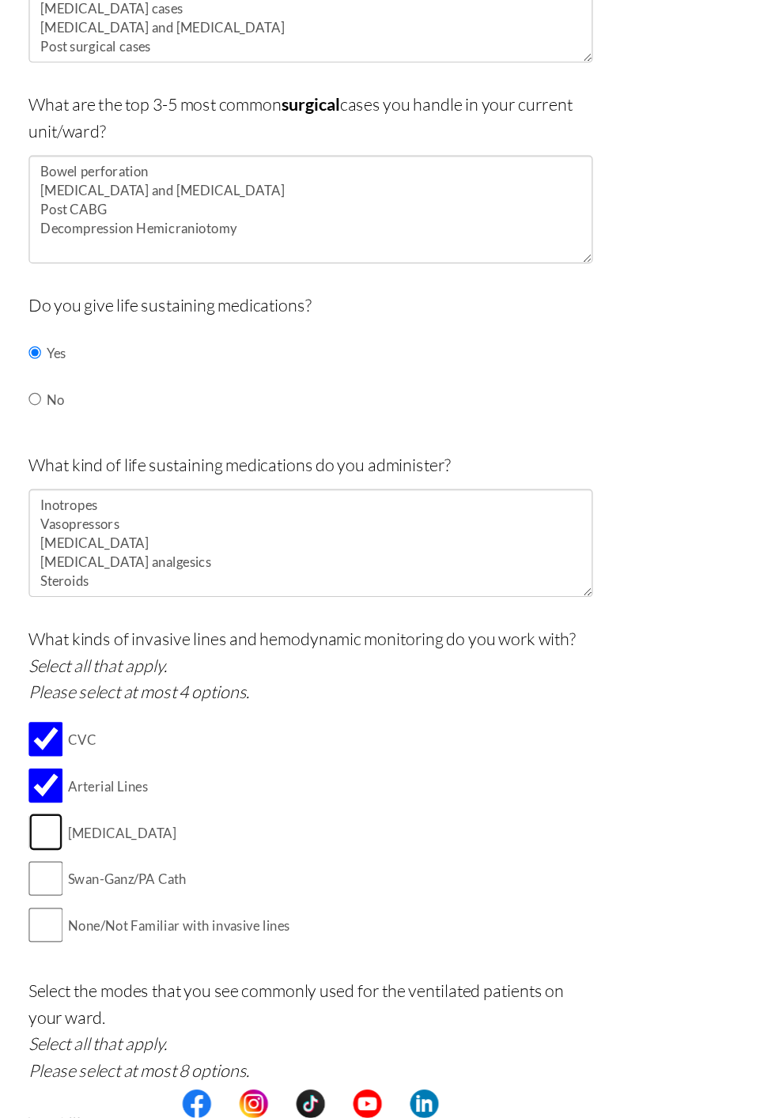
click at [172, 895] on input "checkbox" at bounding box center [167, 880] width 28 height 32
checkbox input "true"
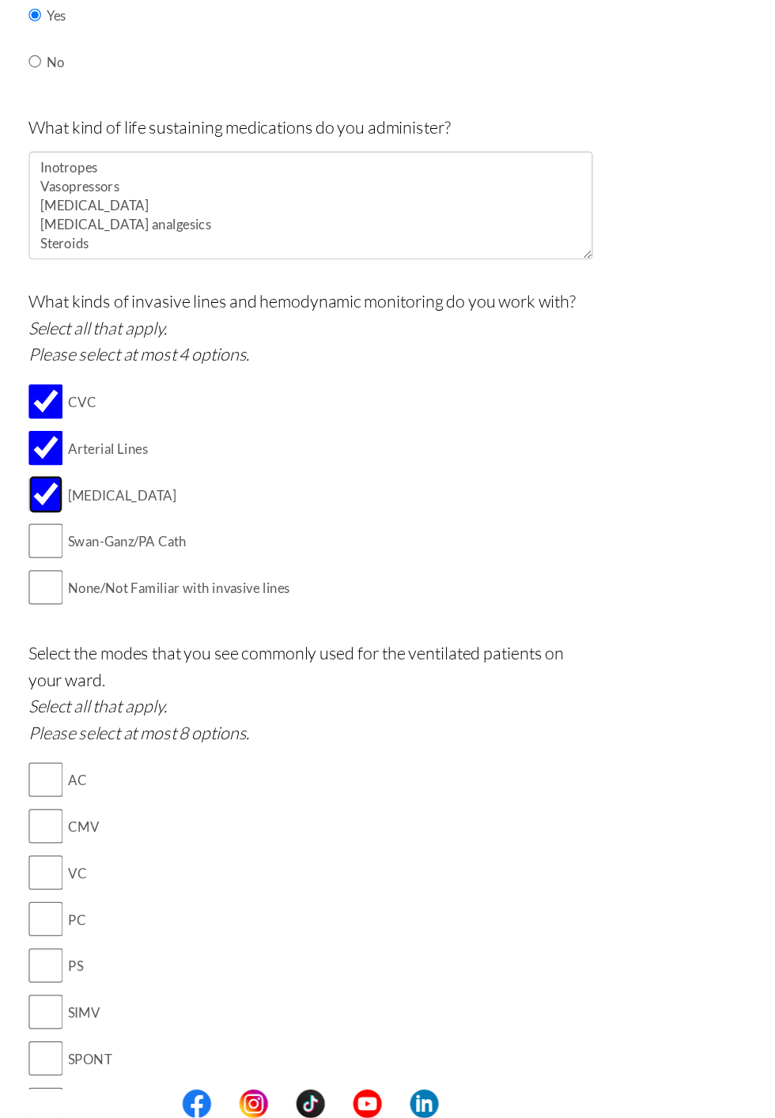
scroll to position [627, 0]
click at [177, 648] on input "checkbox" at bounding box center [167, 635] width 28 height 32
checkbox input "true"
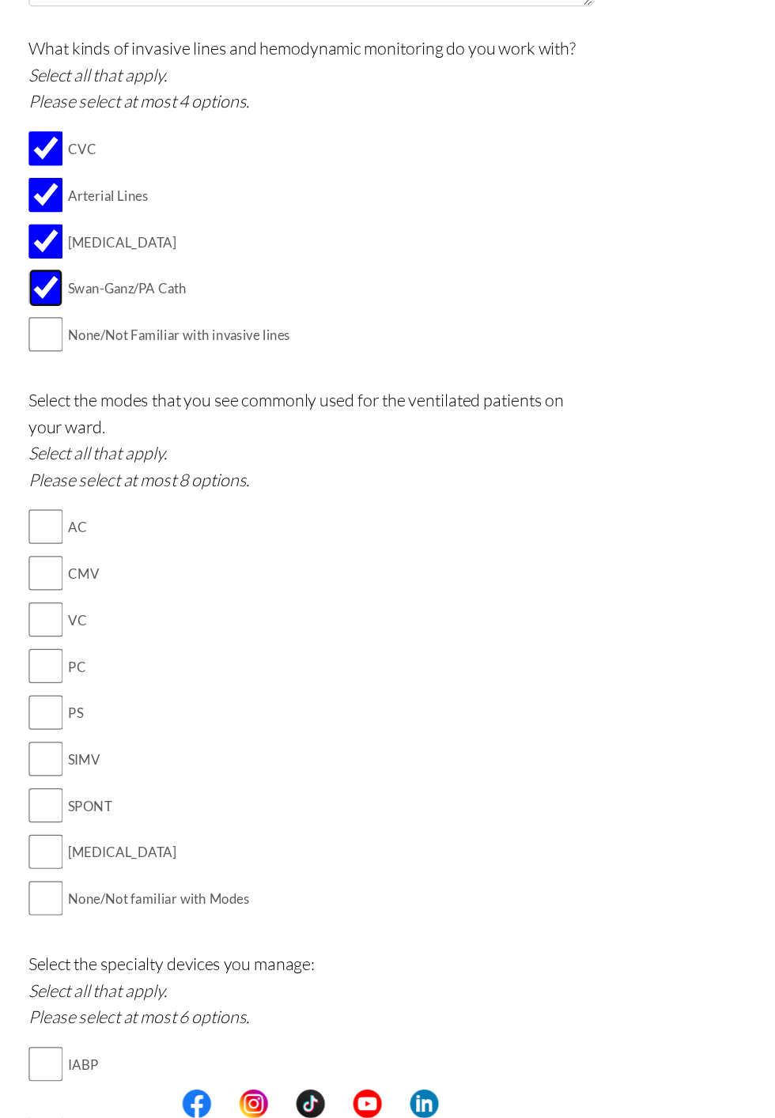
scroll to position [839, 0]
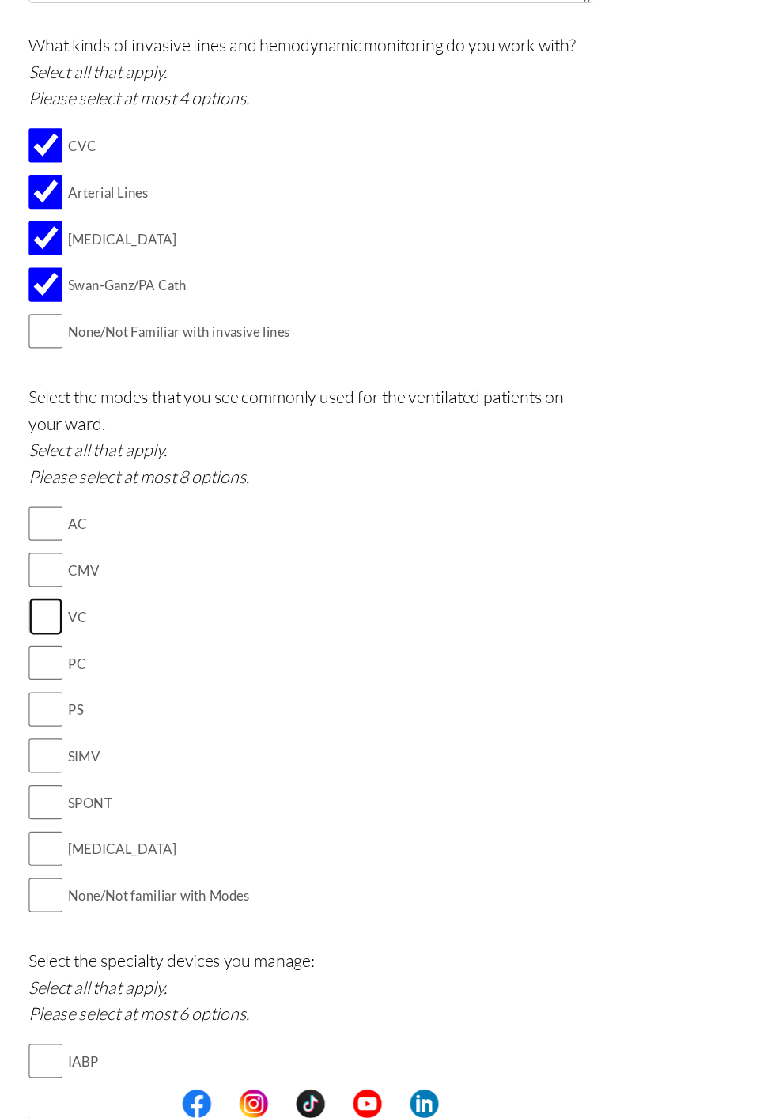
click at [172, 702] on input "checkbox" at bounding box center [167, 700] width 28 height 32
checkbox input "true"
click at [175, 826] on input "checkbox" at bounding box center [167, 816] width 28 height 32
checkbox input "true"
click at [171, 871] on input "checkbox" at bounding box center [167, 855] width 28 height 32
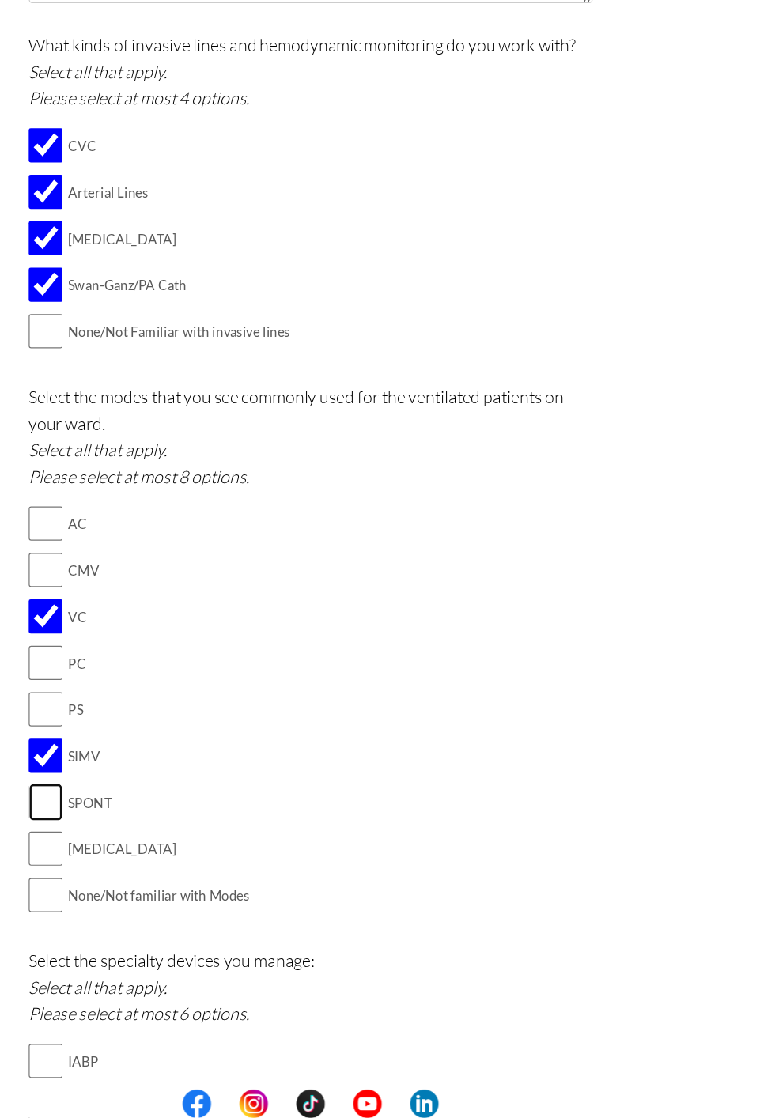
checkbox input "true"
click at [178, 902] on input "checkbox" at bounding box center [167, 894] width 28 height 32
checkbox input "true"
click at [173, 786] on input "checkbox" at bounding box center [167, 778] width 28 height 32
checkbox input "true"
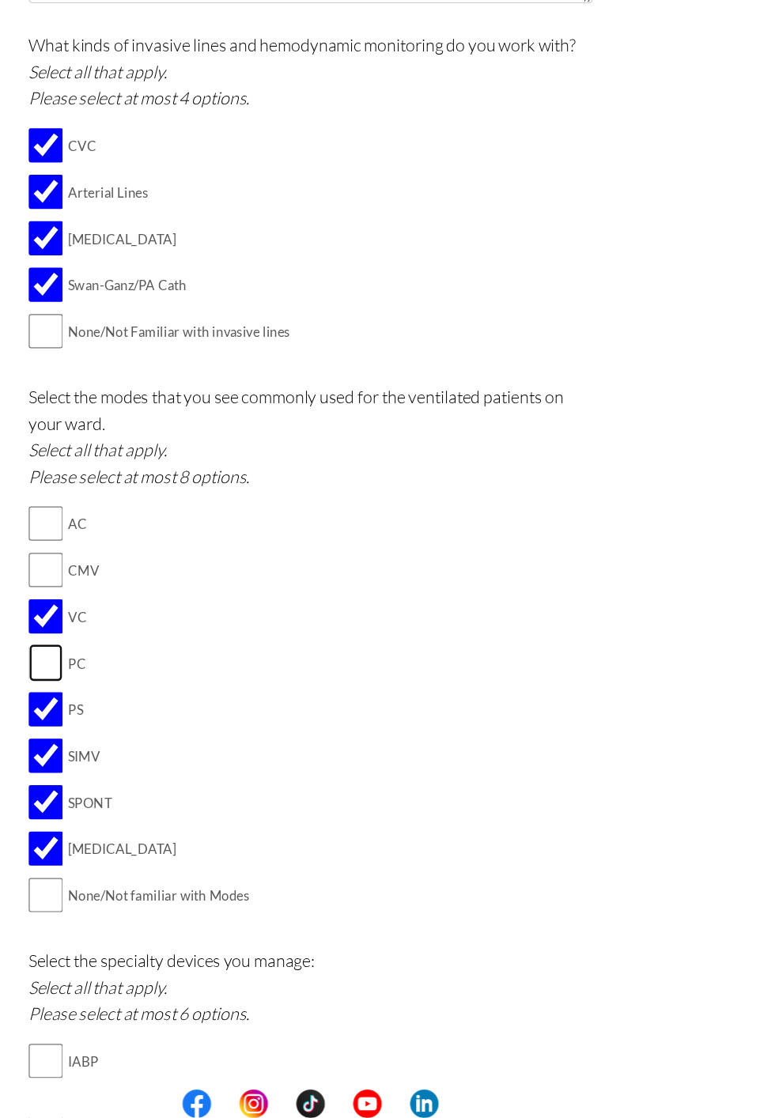
click at [167, 745] on input "checkbox" at bounding box center [167, 739] width 28 height 32
checkbox input "true"
click at [164, 667] on input "checkbox" at bounding box center [167, 661] width 28 height 32
checkbox input "true"
click at [171, 636] on input "checkbox" at bounding box center [167, 623] width 28 height 32
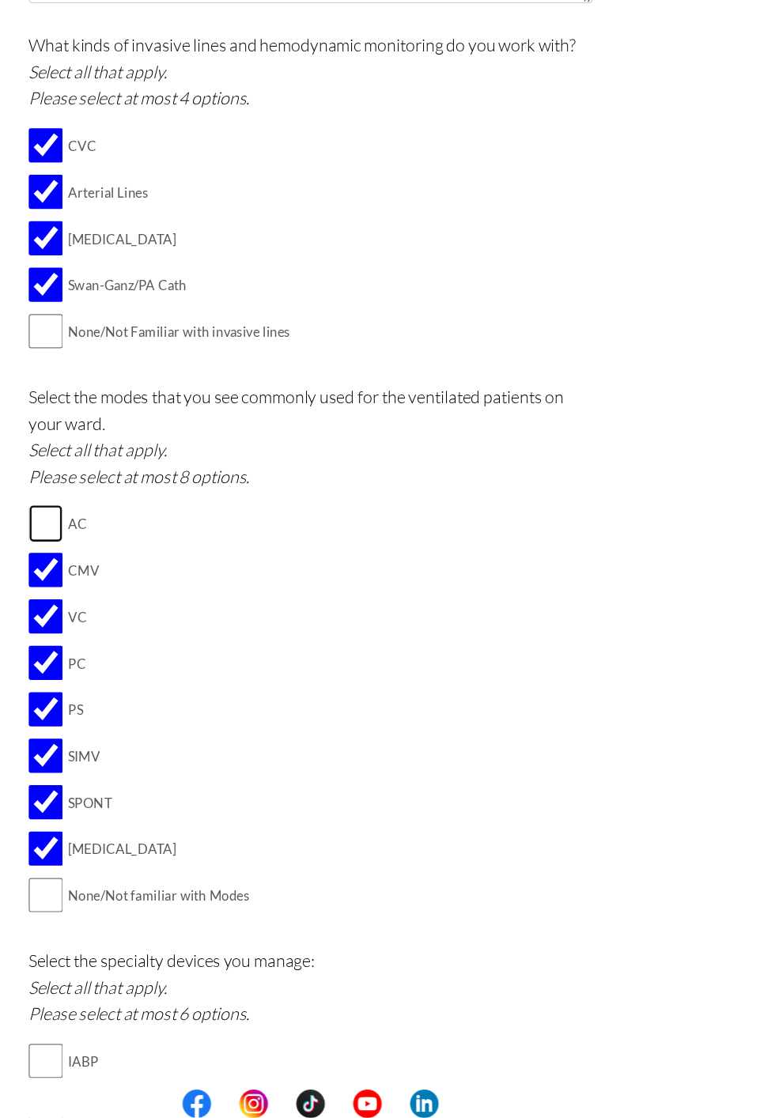
checkbox input "true"
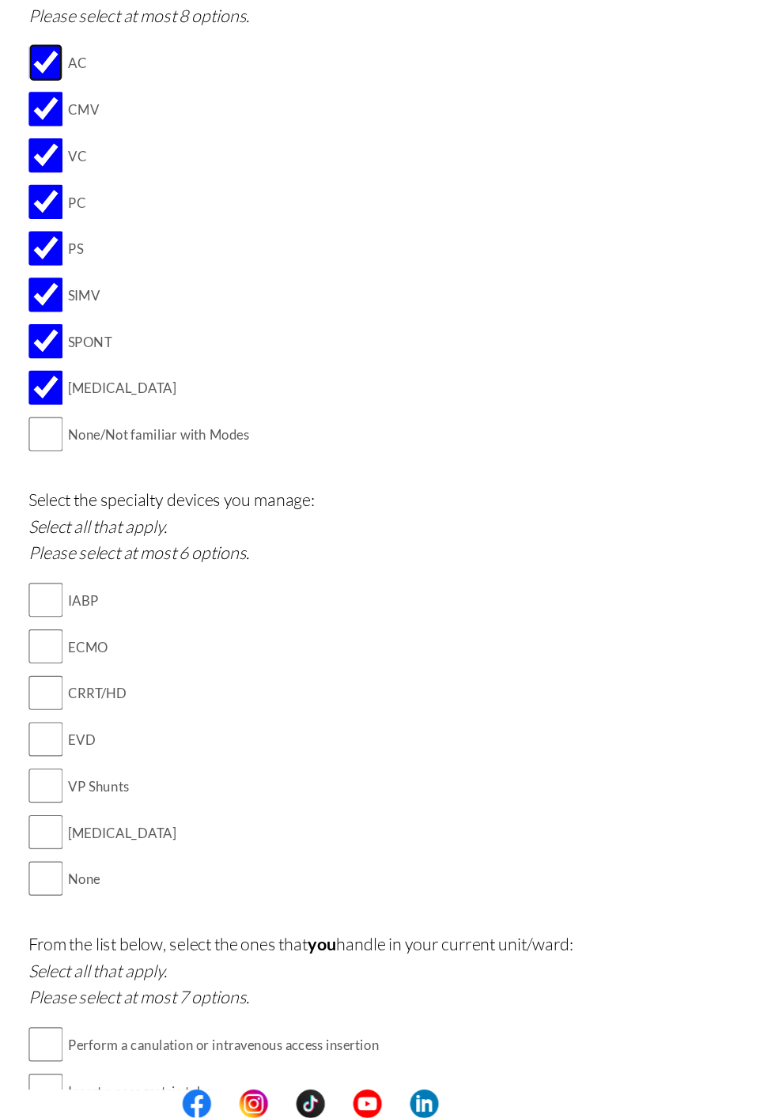
scroll to position [1225, 0]
click at [172, 776] on input "checkbox" at bounding box center [167, 763] width 28 height 32
checkbox input "true"
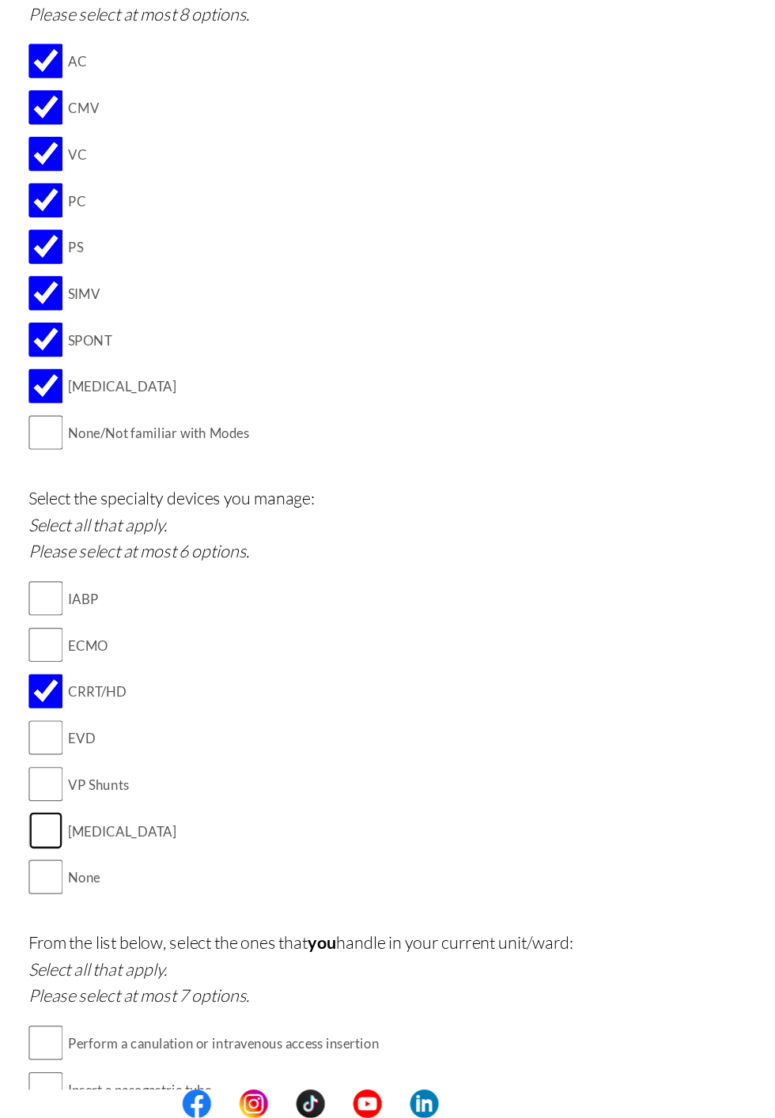
click at [168, 894] on input "checkbox" at bounding box center [167, 879] width 28 height 32
checkbox input "true"
click at [171, 686] on input "checkbox" at bounding box center [167, 685] width 28 height 32
checkbox input "true"
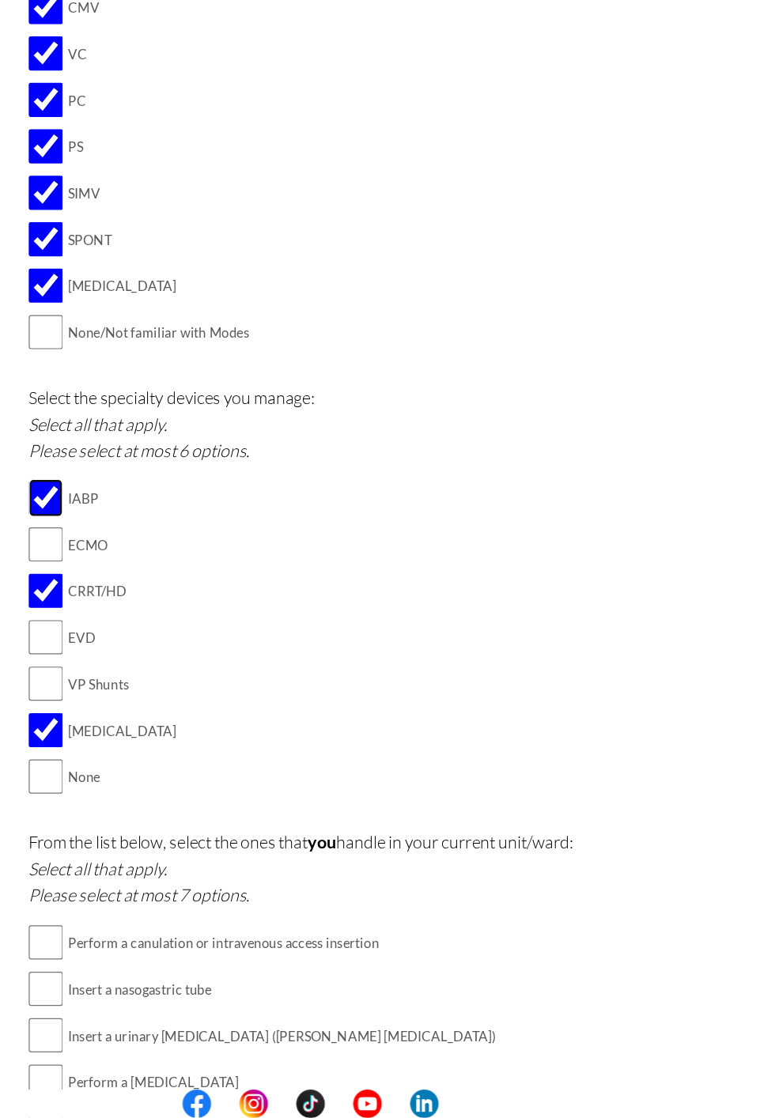
scroll to position [1310, 0]
click at [175, 717] on input "checkbox" at bounding box center [167, 717] width 28 height 32
checkbox input "true"
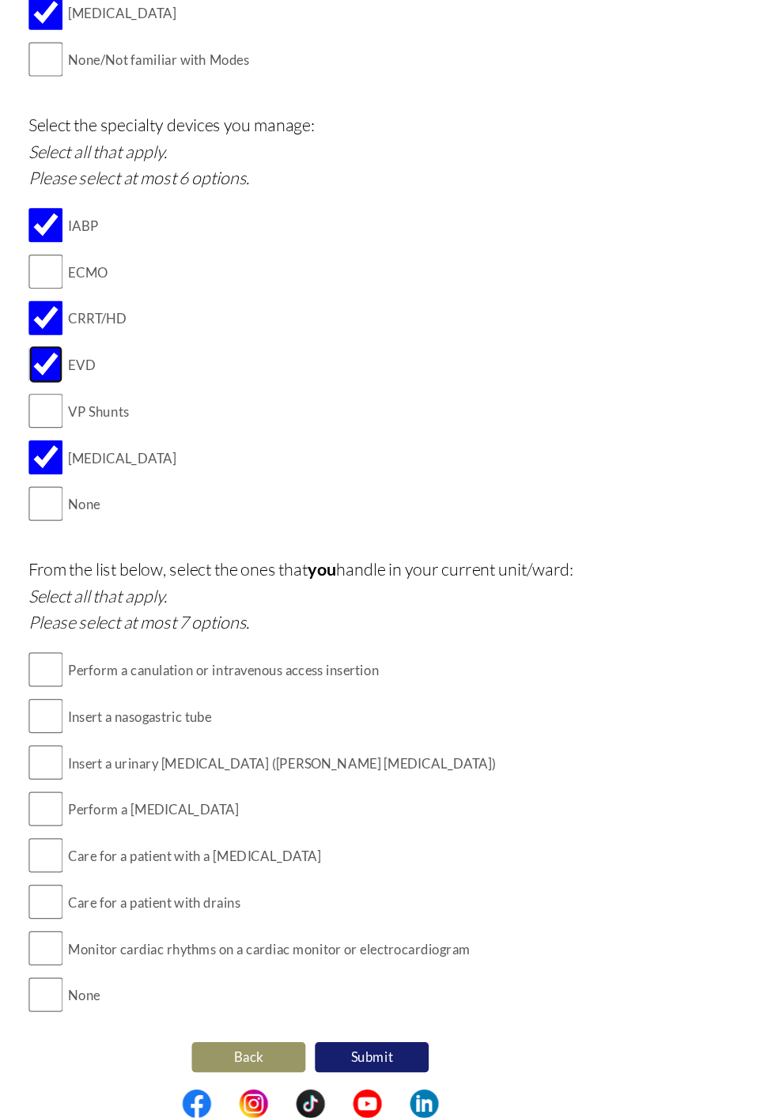
scroll to position [1568, 0]
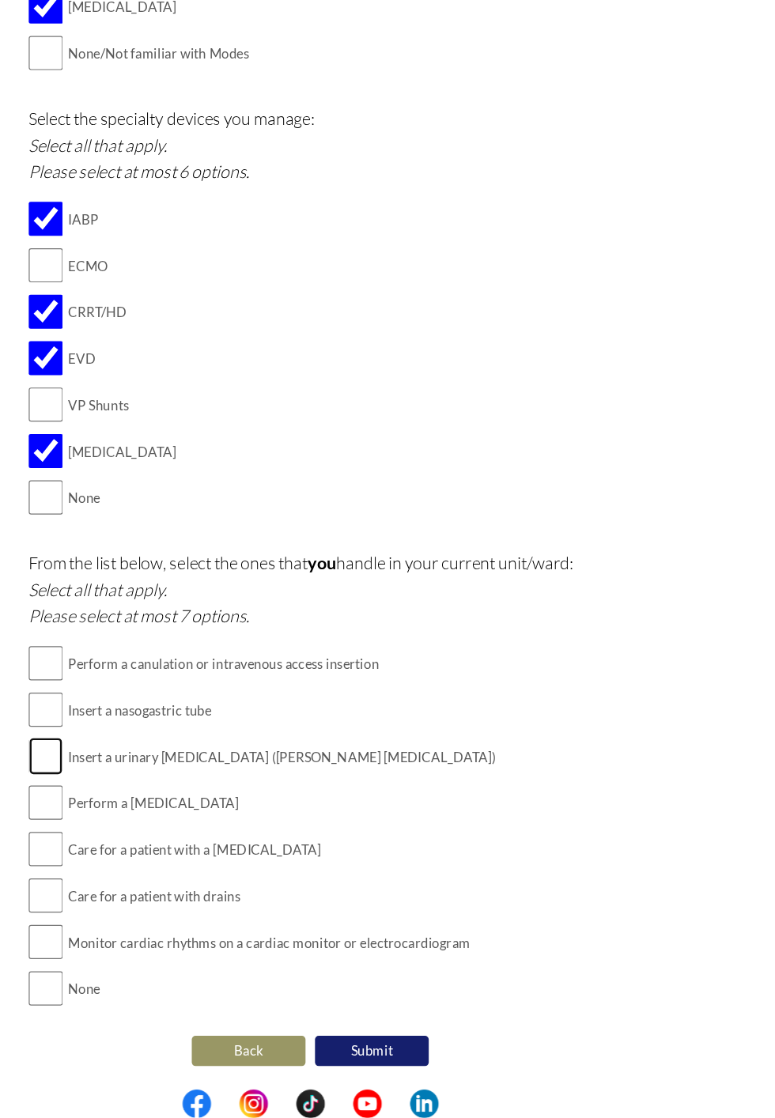
click at [167, 830] on input "checkbox" at bounding box center [167, 816] width 28 height 32
checkbox input "true"
click at [166, 866] on input "checkbox" at bounding box center [167, 855] width 28 height 32
checkbox input "true"
click at [166, 902] on input "checkbox" at bounding box center [167, 894] width 28 height 32
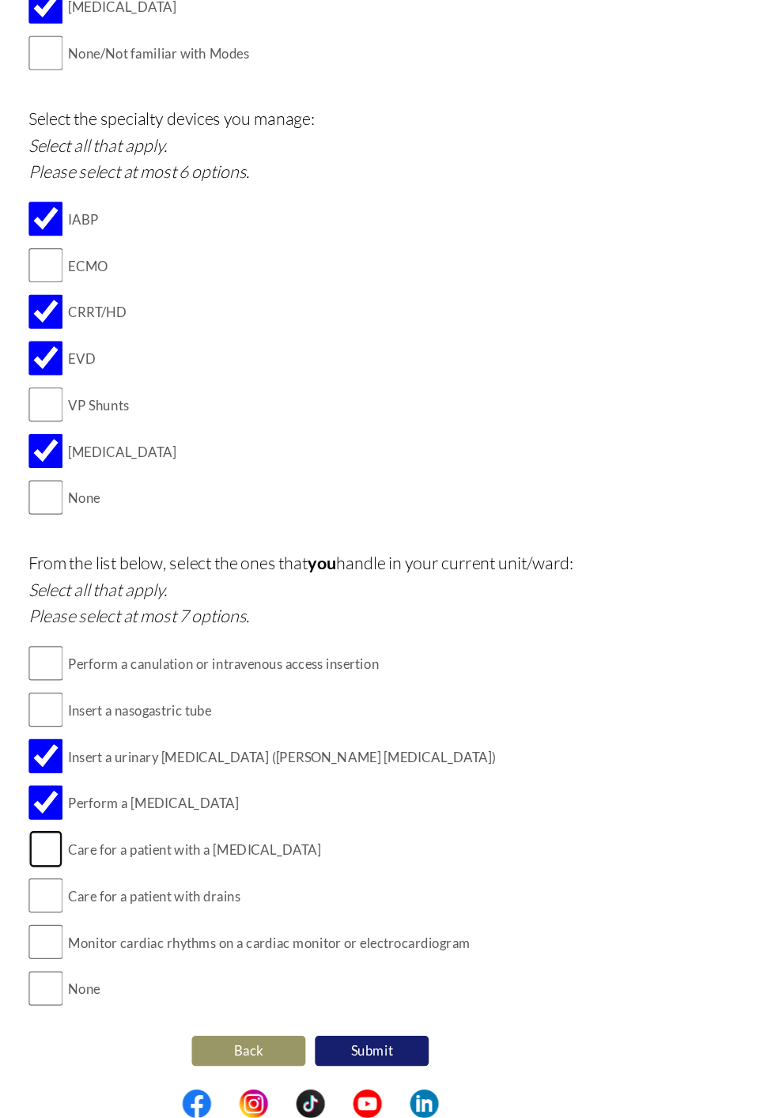
checkbox input "true"
click at [172, 932] on input "checkbox" at bounding box center [167, 933] width 28 height 32
checkbox input "true"
click at [172, 979] on input "checkbox" at bounding box center [167, 971] width 28 height 32
checkbox input "true"
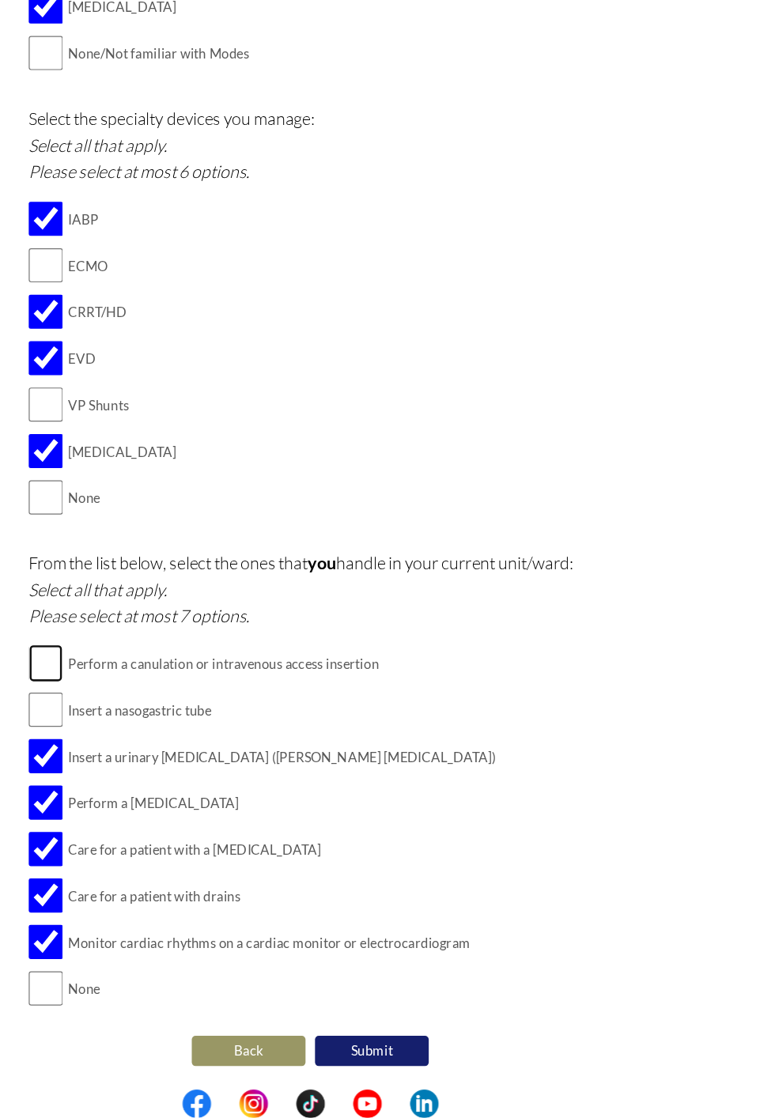
click at [171, 743] on input "checkbox" at bounding box center [167, 739] width 28 height 32
checkbox input "true"
click at [440, 1067] on button "Submit" at bounding box center [438, 1061] width 95 height 25
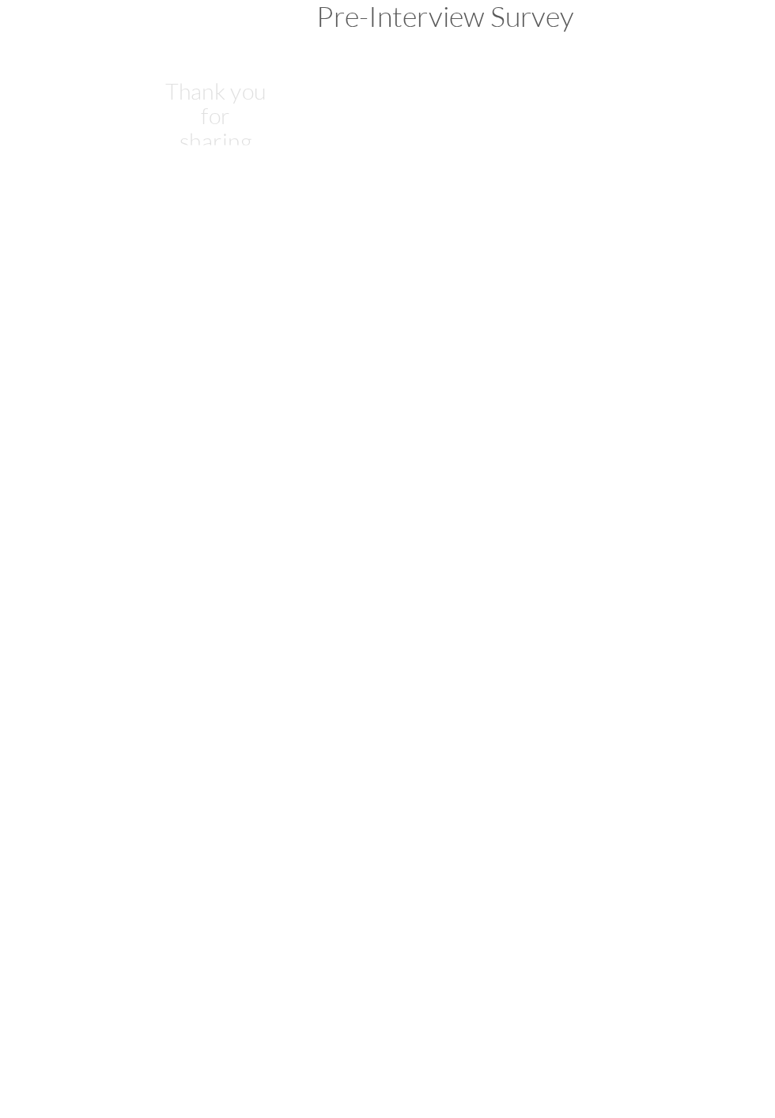
scroll to position [0, 0]
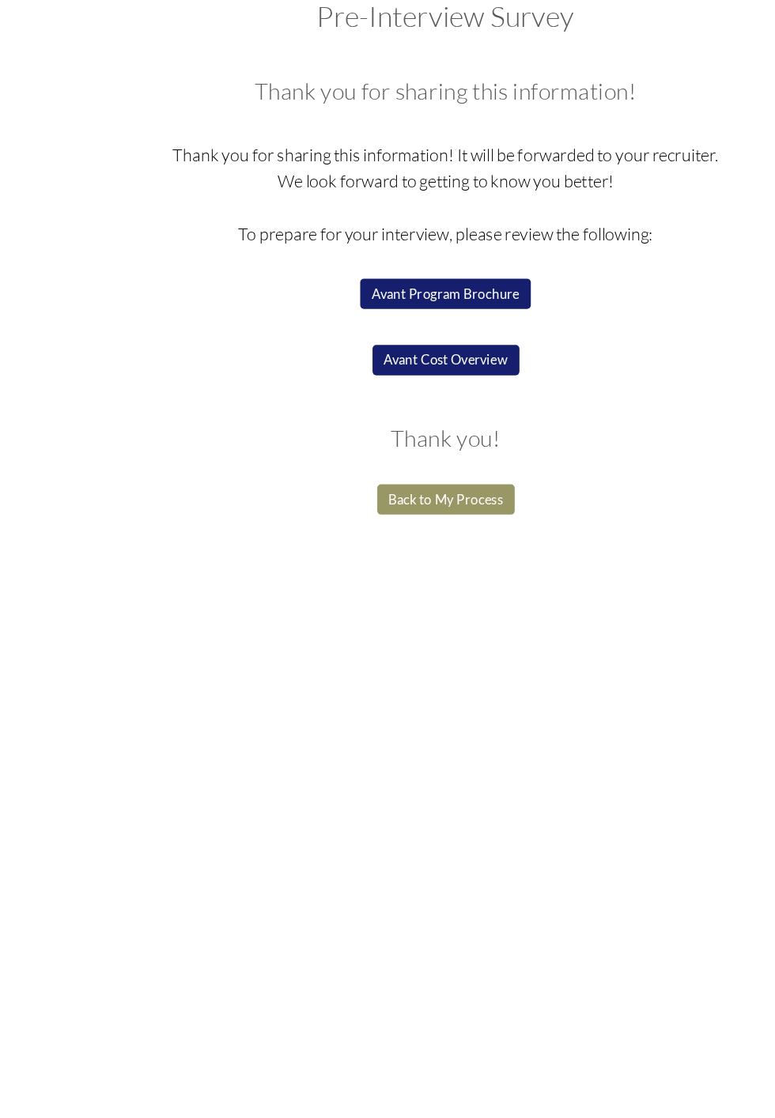
click at [410, 387] on button "Avant Cost Overview" at bounding box center [388, 387] width 123 height 25
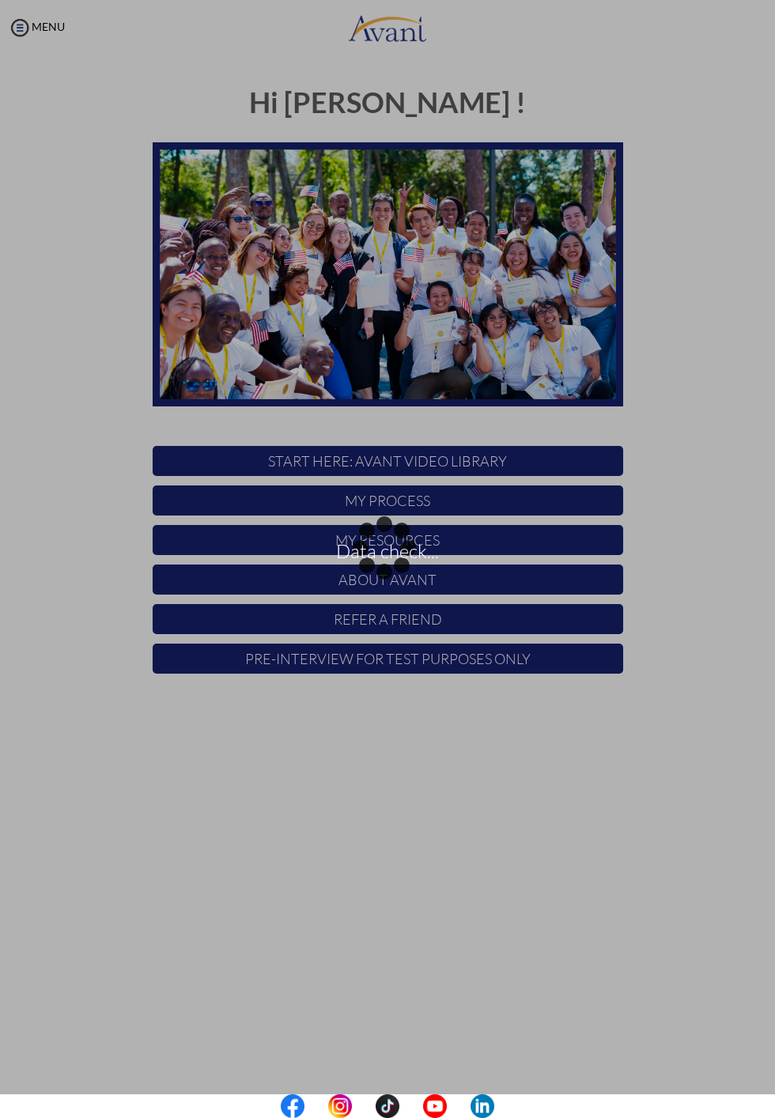
click at [399, 548] on div "Data check..." at bounding box center [387, 559] width 22 height 22
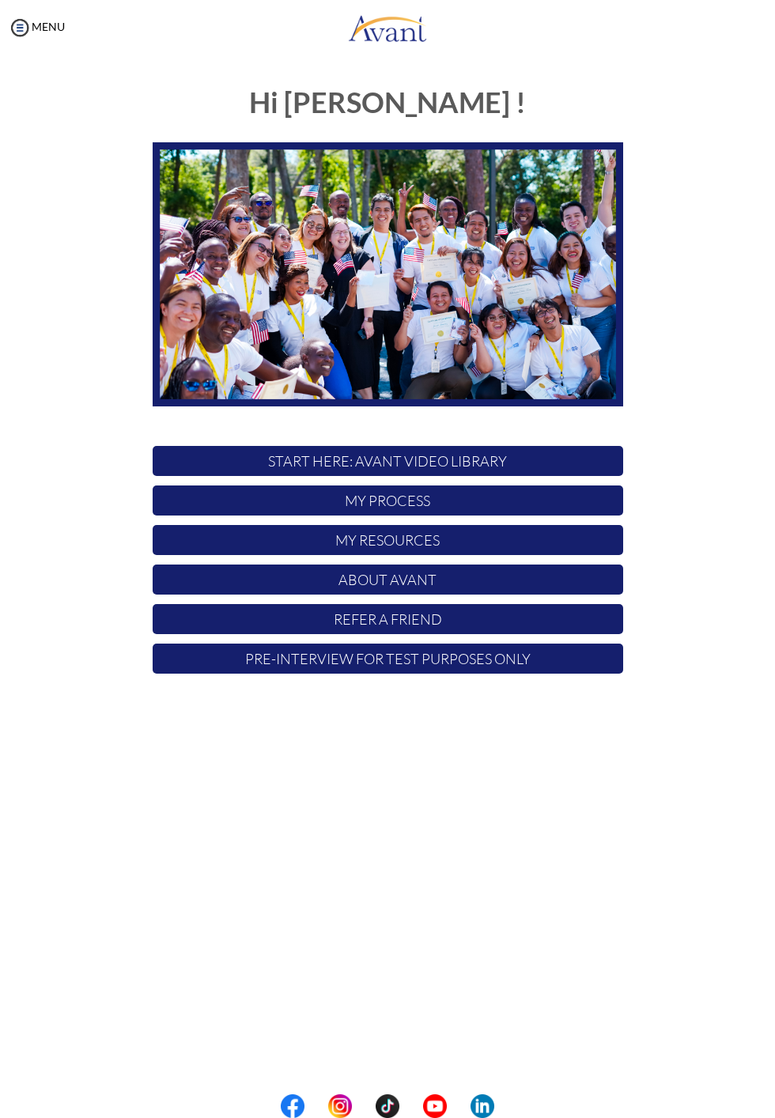
click at [397, 505] on p "My Process" at bounding box center [388, 501] width 471 height 30
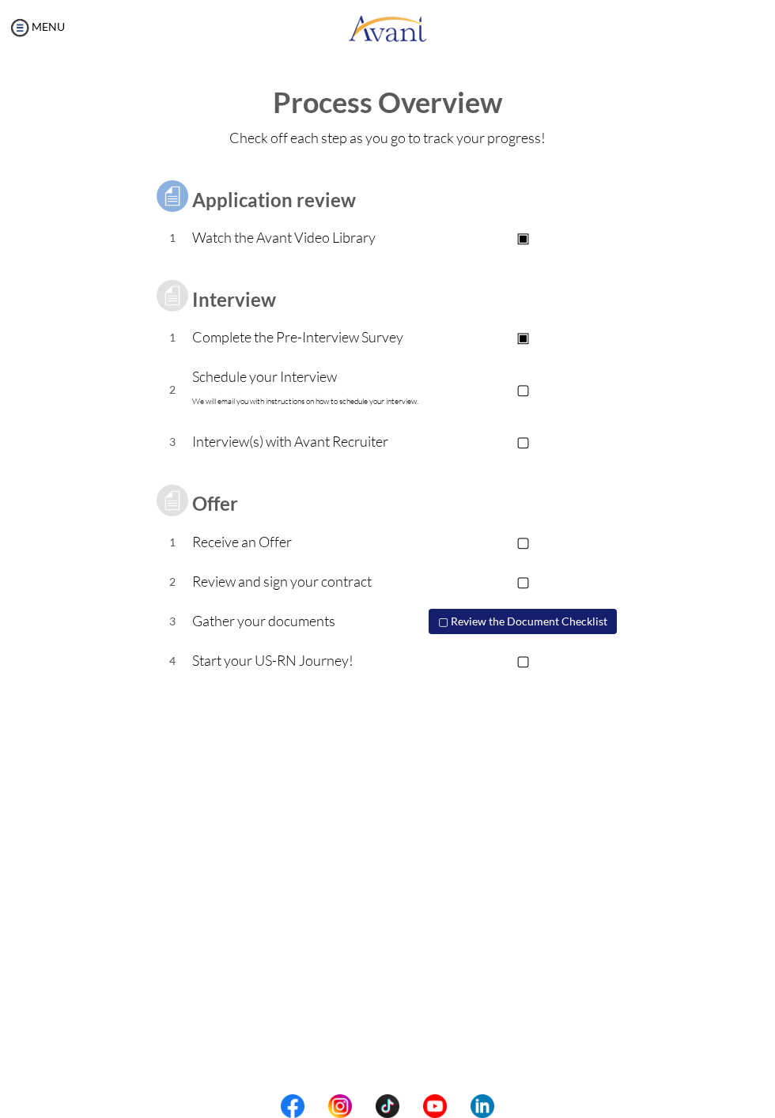
click at [524, 400] on p "▢" at bounding box center [523, 389] width 200 height 22
click at [337, 394] on p "Schedule your Interview We will email you with instructions on how to schedule …" at bounding box center [307, 388] width 230 height 47
